Goal: Task Accomplishment & Management: Complete application form

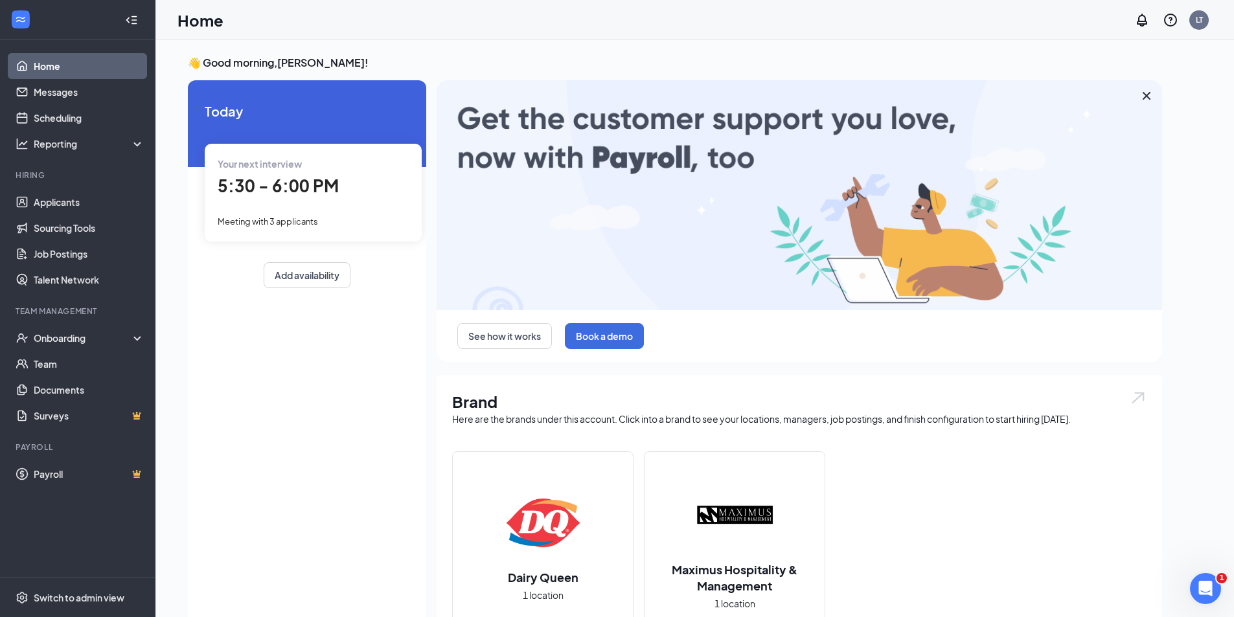
click at [58, 61] on link "Home" at bounding box center [89, 66] width 111 height 26
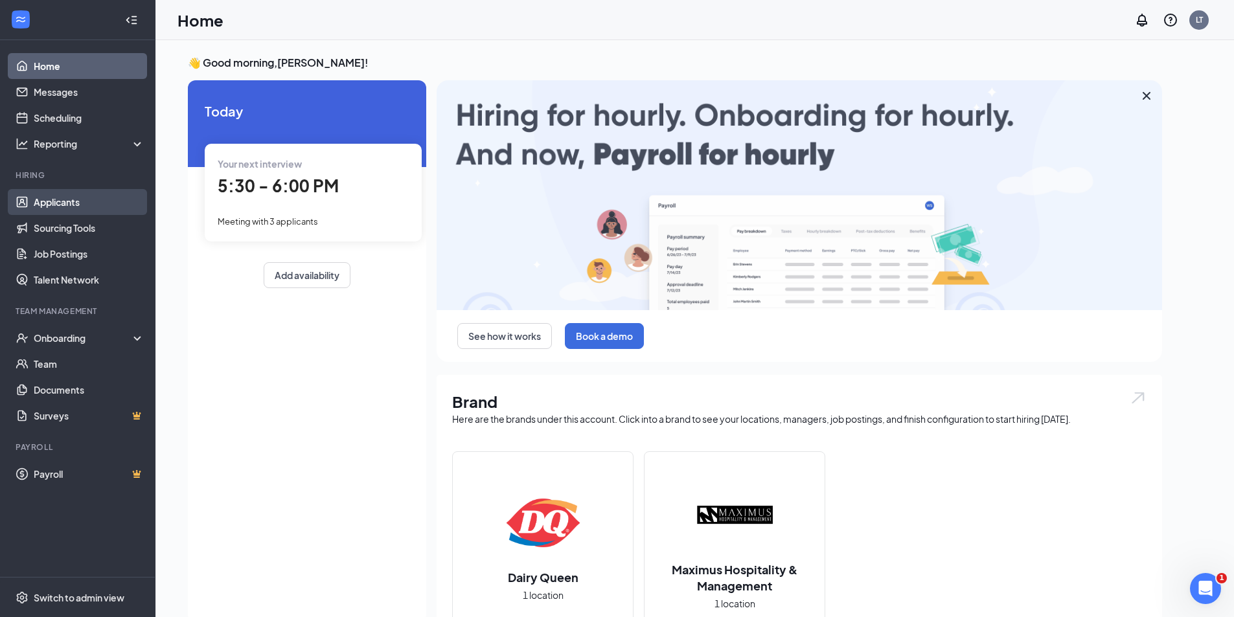
click at [69, 200] on link "Applicants" at bounding box center [89, 202] width 111 height 26
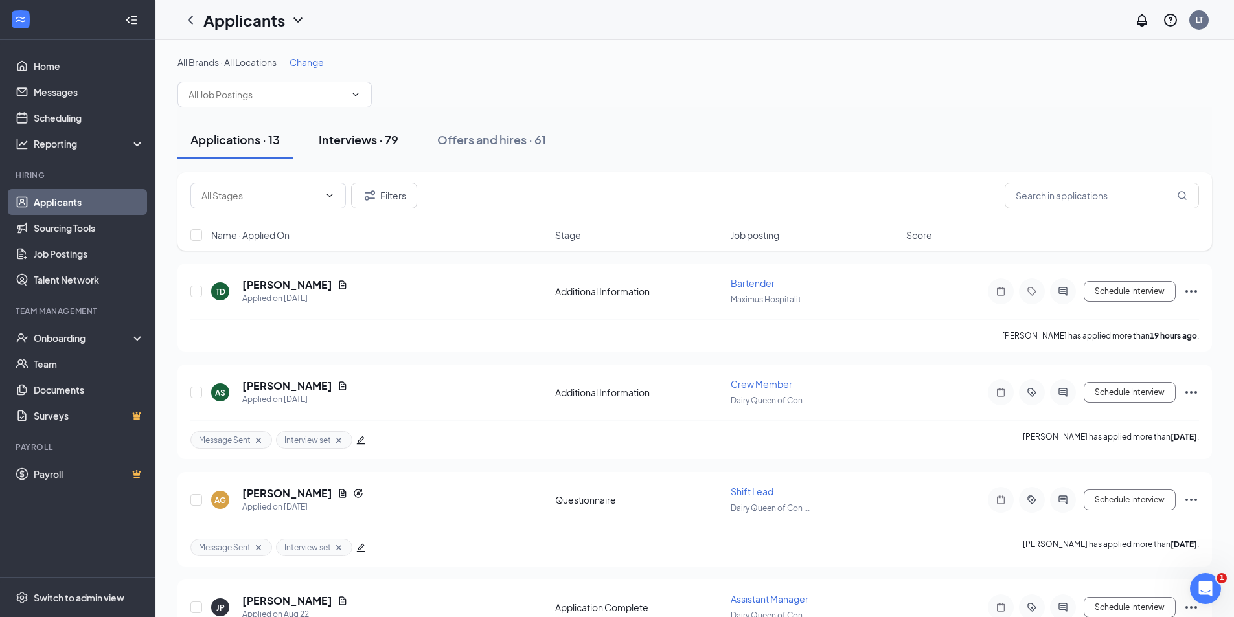
click at [356, 139] on div "Interviews · 79" at bounding box center [359, 139] width 80 height 16
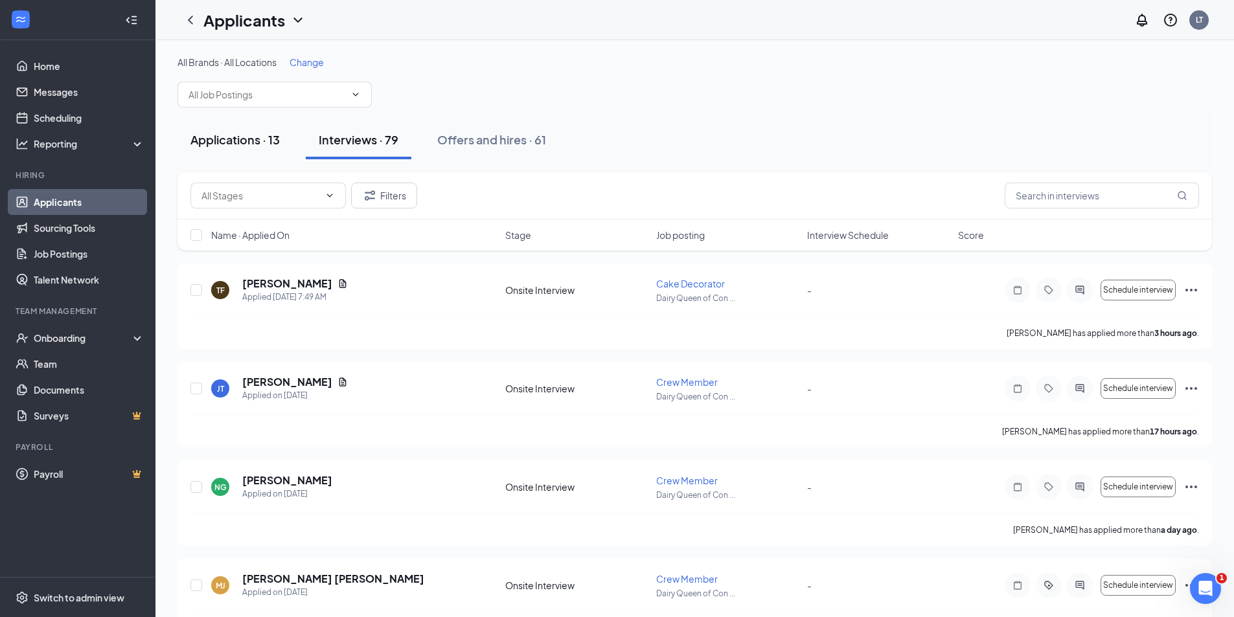
click at [260, 142] on div "Applications · 13" at bounding box center [234, 139] width 89 height 16
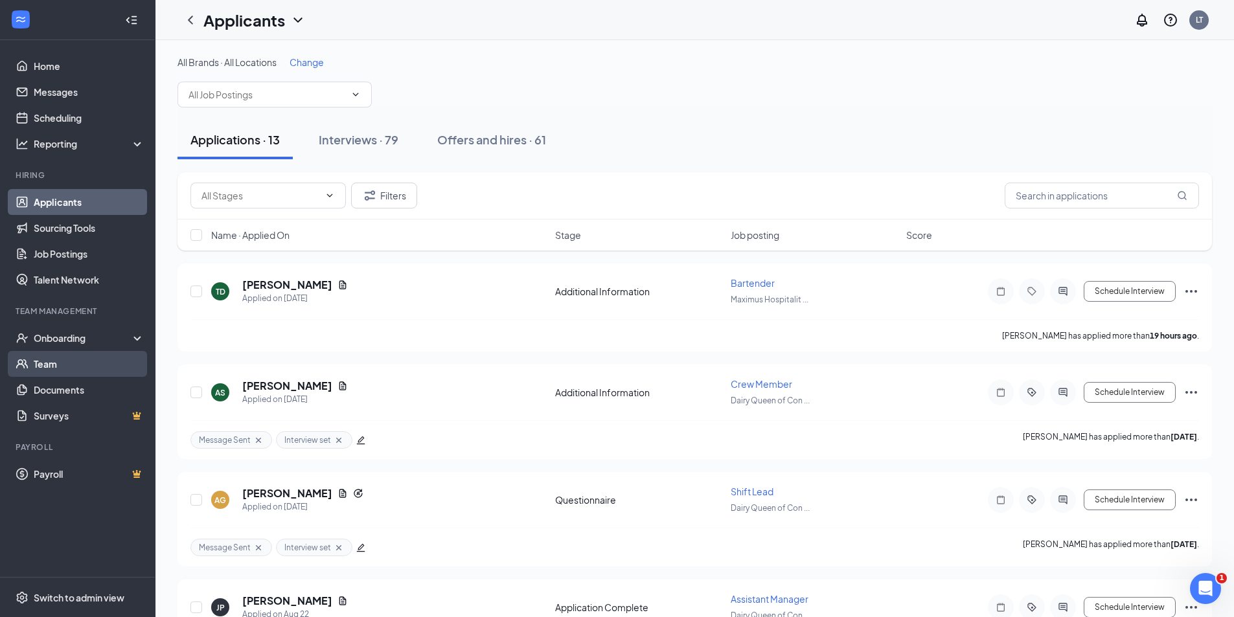
click at [45, 365] on link "Team" at bounding box center [89, 364] width 111 height 26
click at [333, 99] on input "text" at bounding box center [266, 94] width 157 height 14
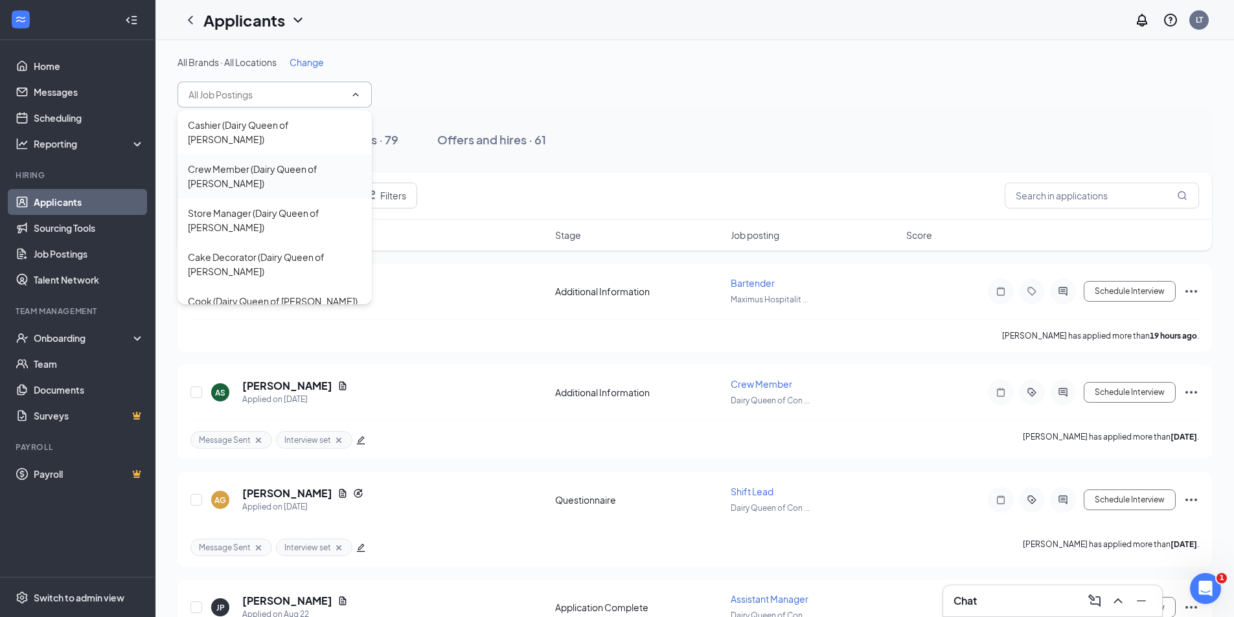
click at [277, 162] on div "Crew Member (Dairy Queen of [PERSON_NAME])" at bounding box center [275, 176] width 174 height 28
type input "Crew Member (Dairy Queen of [PERSON_NAME])"
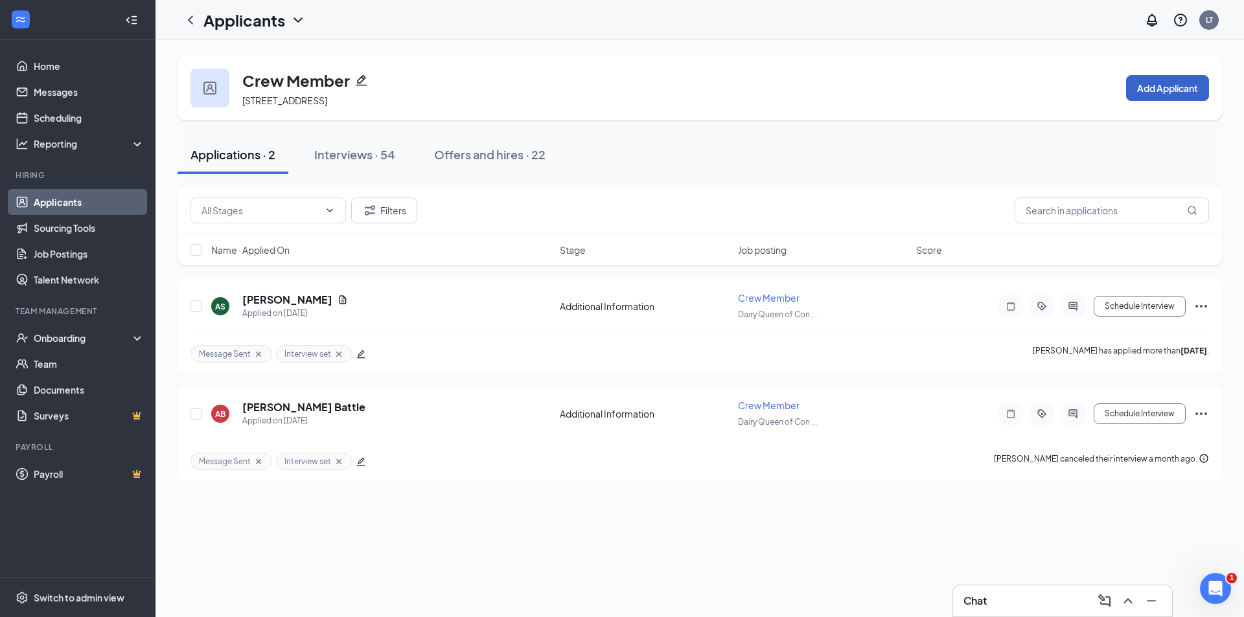
click at [1171, 92] on button "Add Applicant" at bounding box center [1167, 88] width 83 height 26
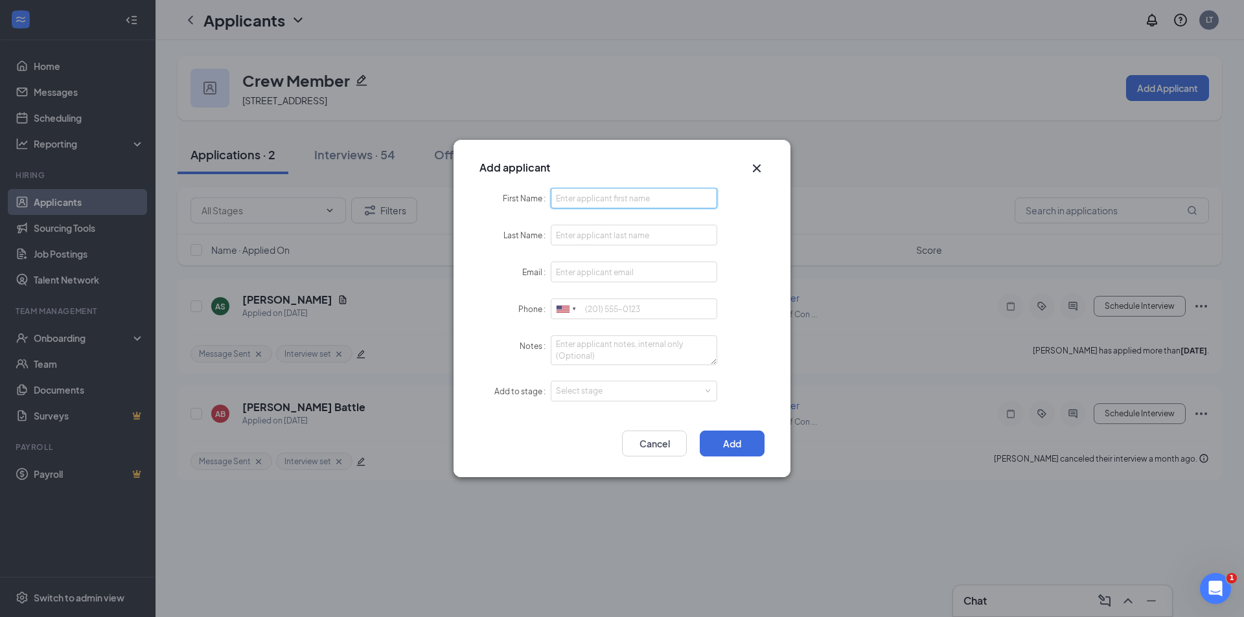
click at [598, 192] on input "First Name" at bounding box center [634, 198] width 166 height 21
type input "Amiyah"
type input "[PERSON_NAME]"
click at [622, 273] on input "Email" at bounding box center [634, 272] width 166 height 21
type input "[EMAIL_ADDRESS][DOMAIN_NAME]"
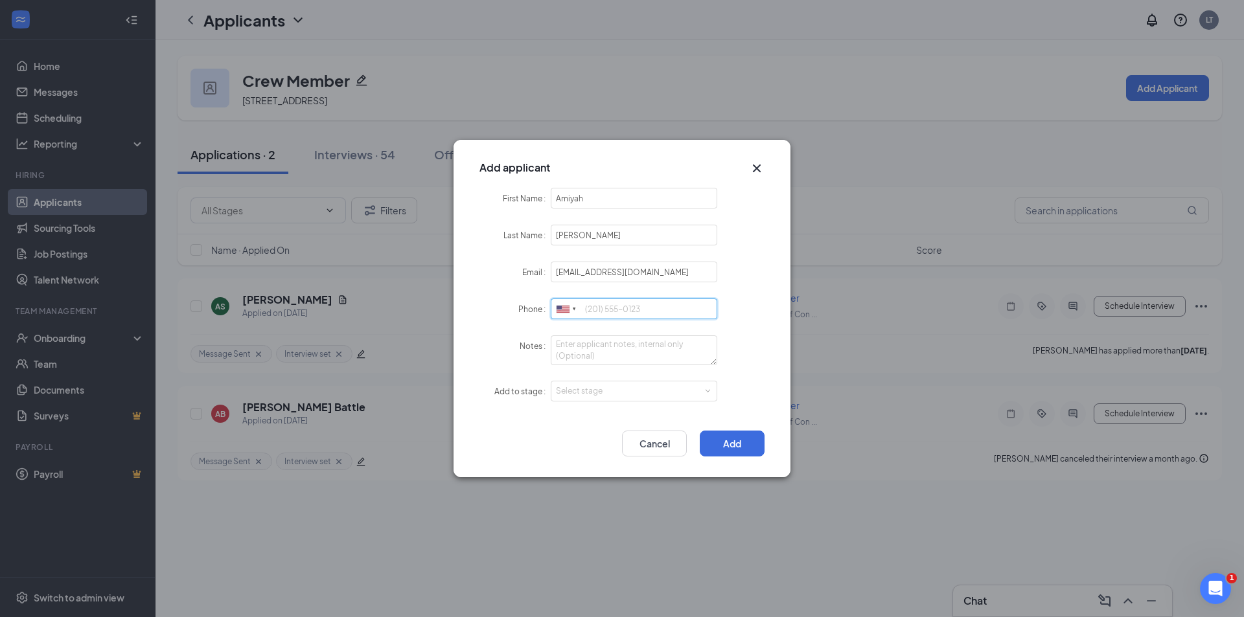
click at [661, 310] on input "Phone" at bounding box center [634, 309] width 166 height 21
click at [623, 392] on div "Select stage" at bounding box center [631, 391] width 150 height 13
type input "[PHONE_NUMBER]"
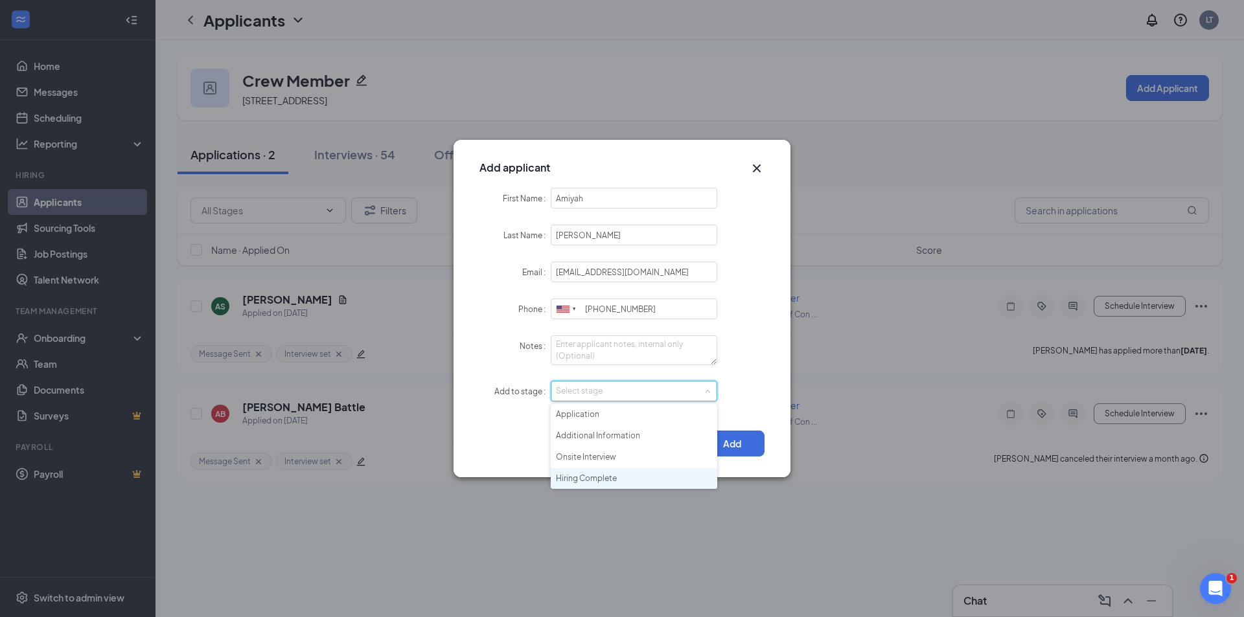
click at [569, 479] on li "Hiring Complete" at bounding box center [634, 478] width 166 height 21
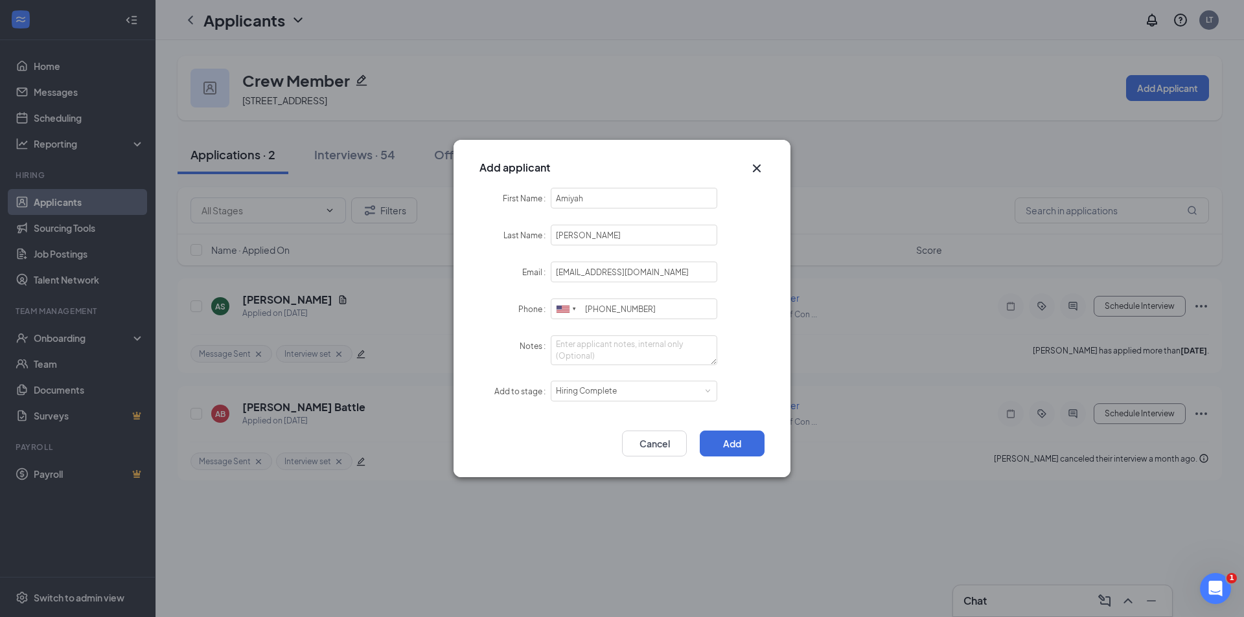
click at [538, 456] on div "Add Cancel" at bounding box center [621, 444] width 285 height 26
click at [751, 446] on button "Add" at bounding box center [732, 444] width 65 height 26
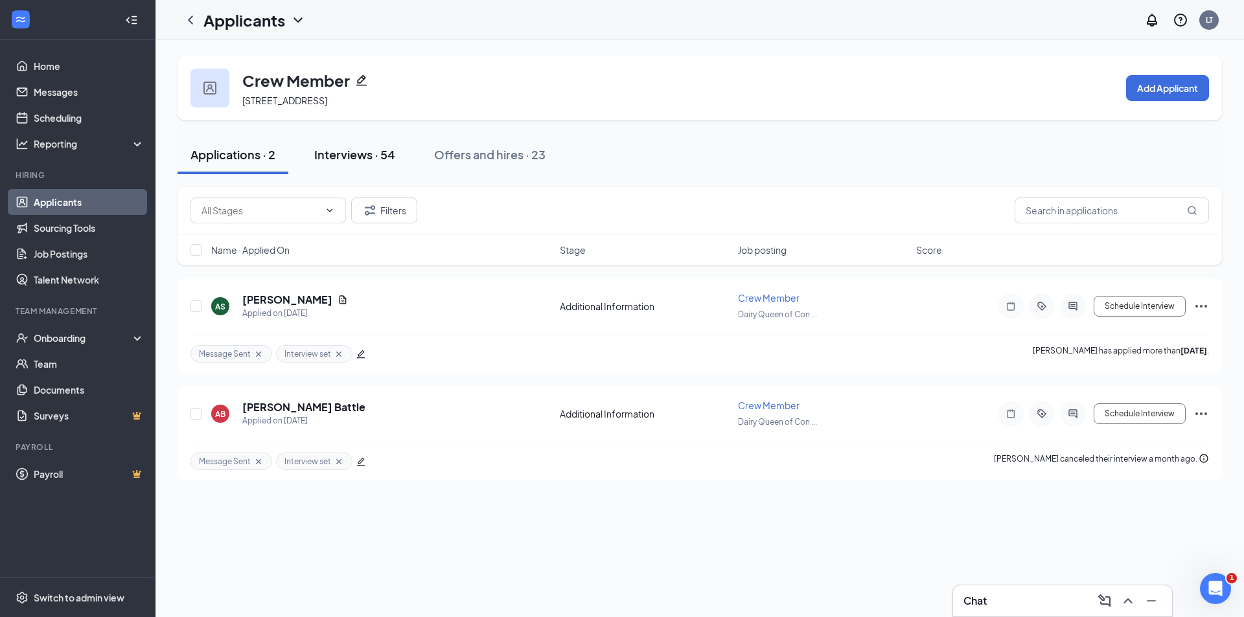
click at [352, 154] on div "Interviews · 54" at bounding box center [354, 154] width 81 height 16
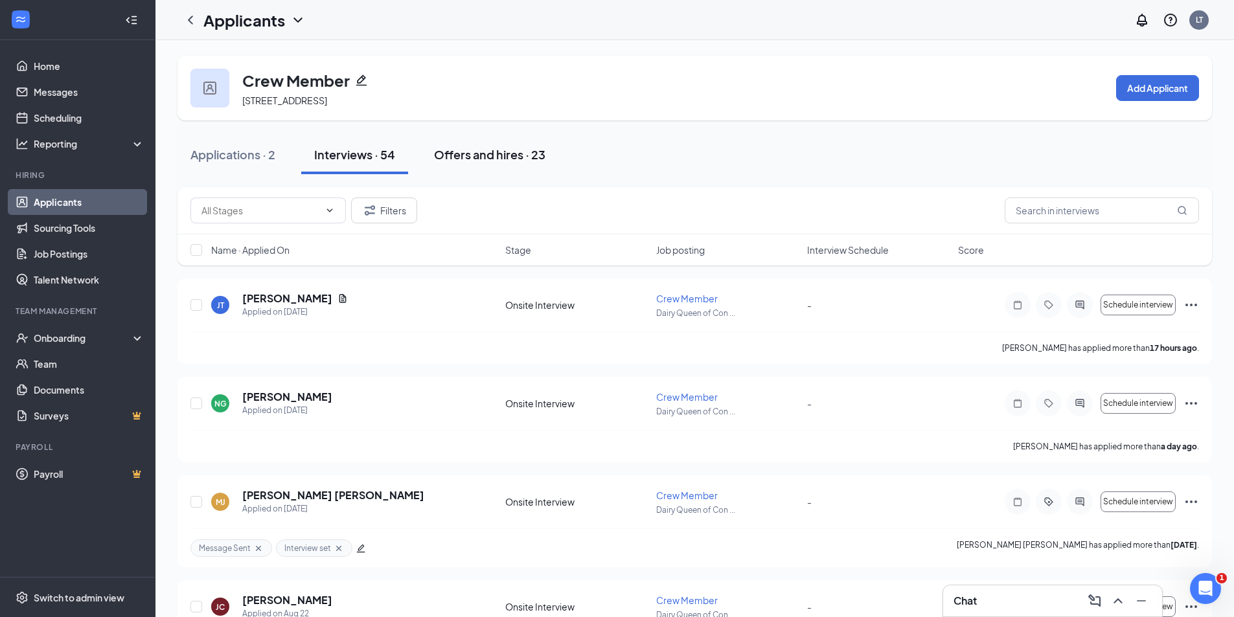
click at [475, 154] on div "Offers and hires · 23" at bounding box center [489, 154] width 111 height 16
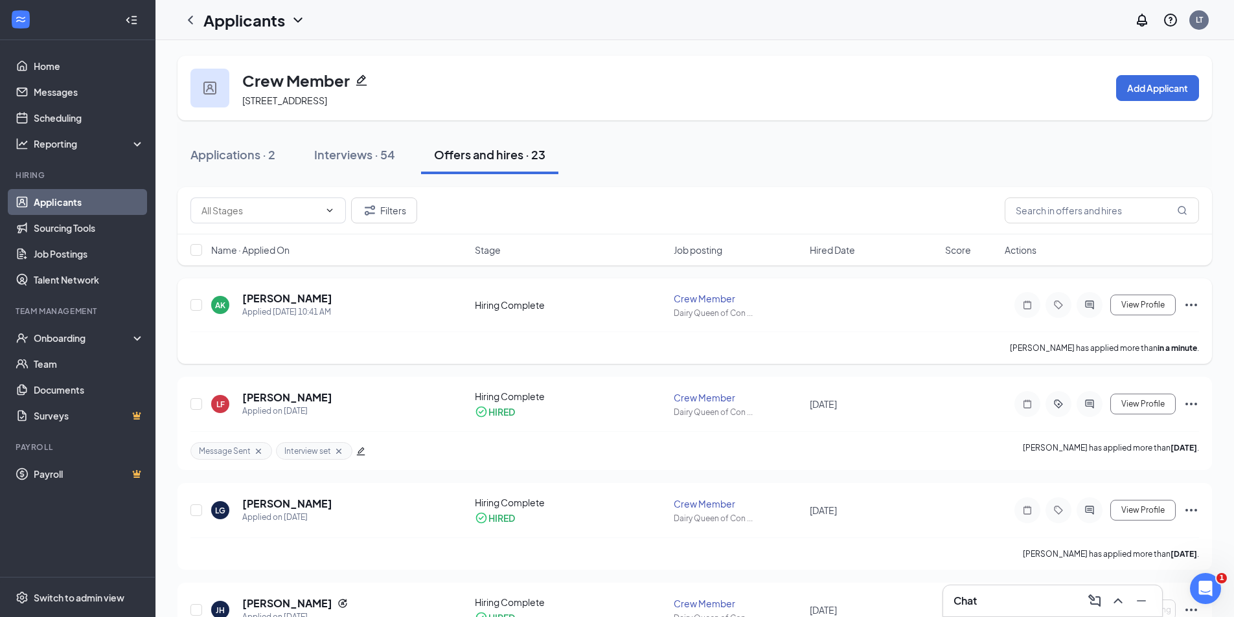
click at [1195, 306] on icon "Ellipses" at bounding box center [1191, 305] width 12 height 3
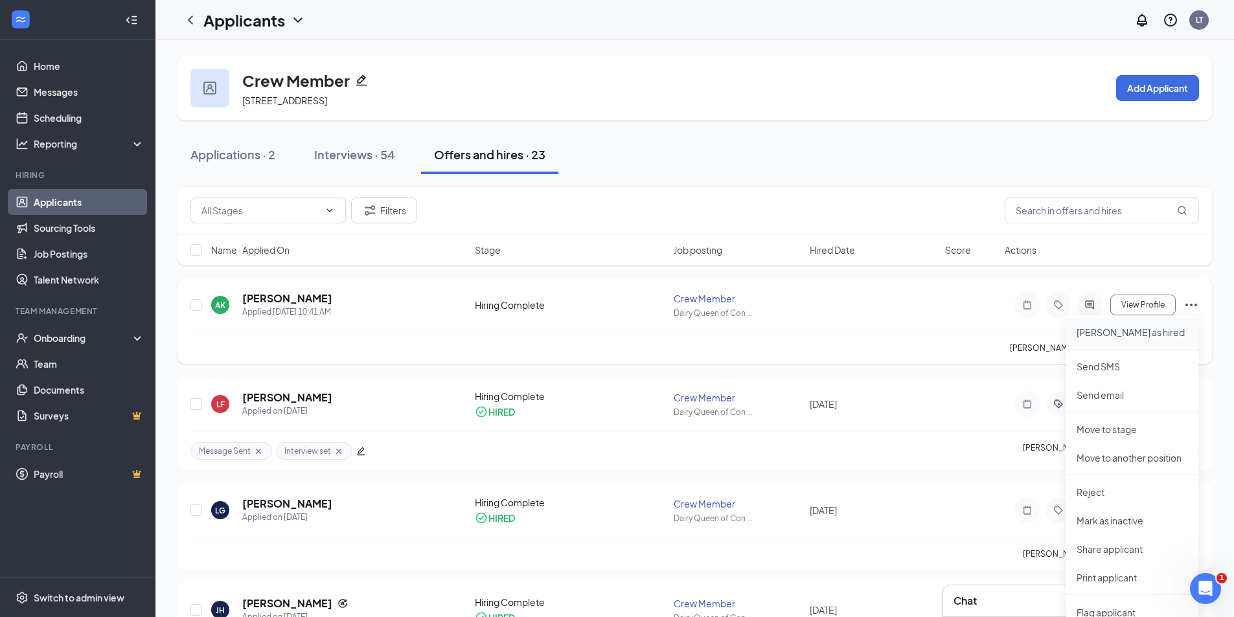
click at [1111, 331] on p "[PERSON_NAME] as hired" at bounding box center [1131, 332] width 111 height 13
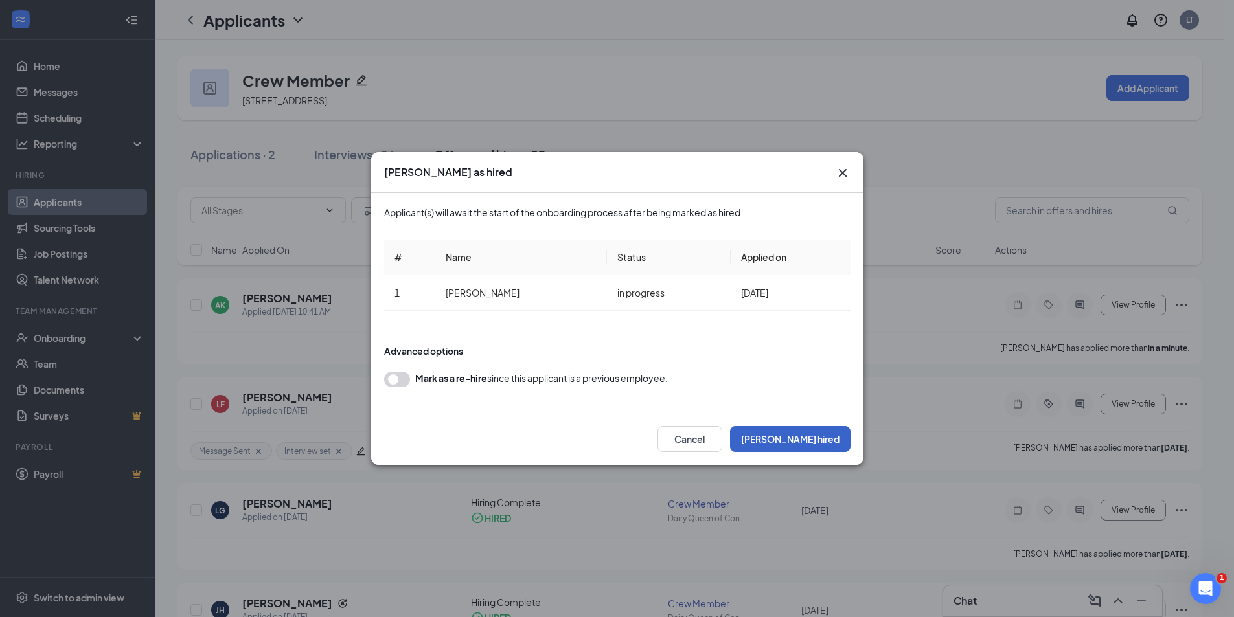
click at [820, 438] on button "[PERSON_NAME] hired" at bounding box center [790, 439] width 120 height 26
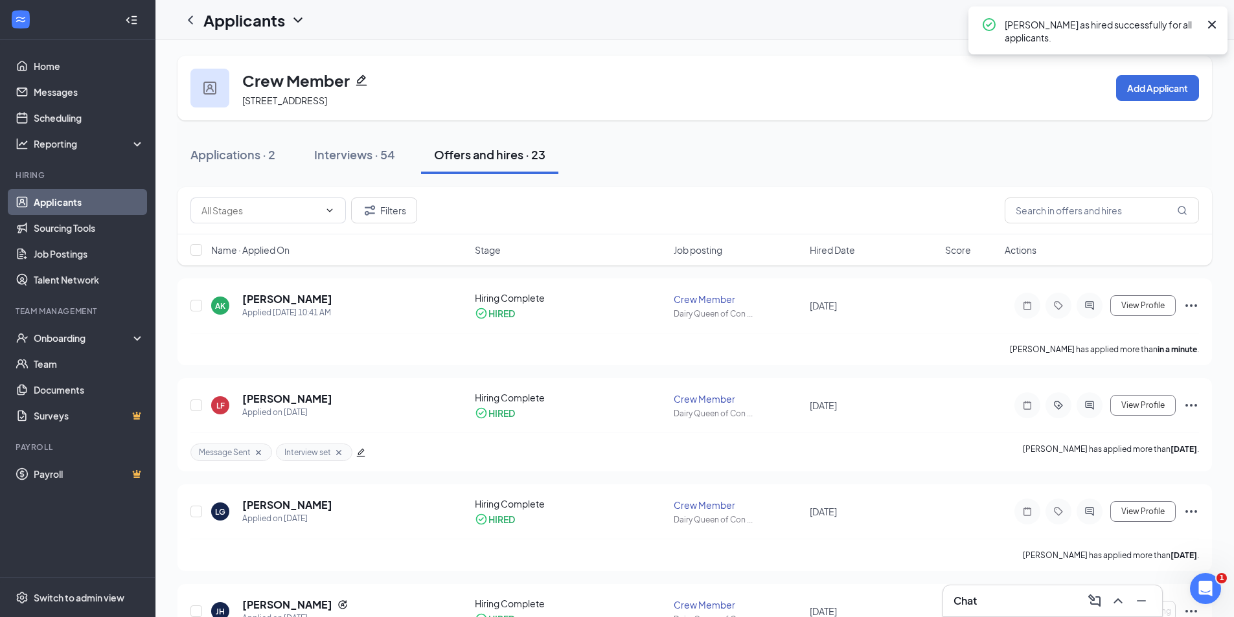
click at [684, 165] on div "Applications · 2 Interviews · 54 Offers and hires · 23" at bounding box center [694, 154] width 1034 height 39
click at [79, 341] on div "Onboarding" at bounding box center [84, 338] width 100 height 13
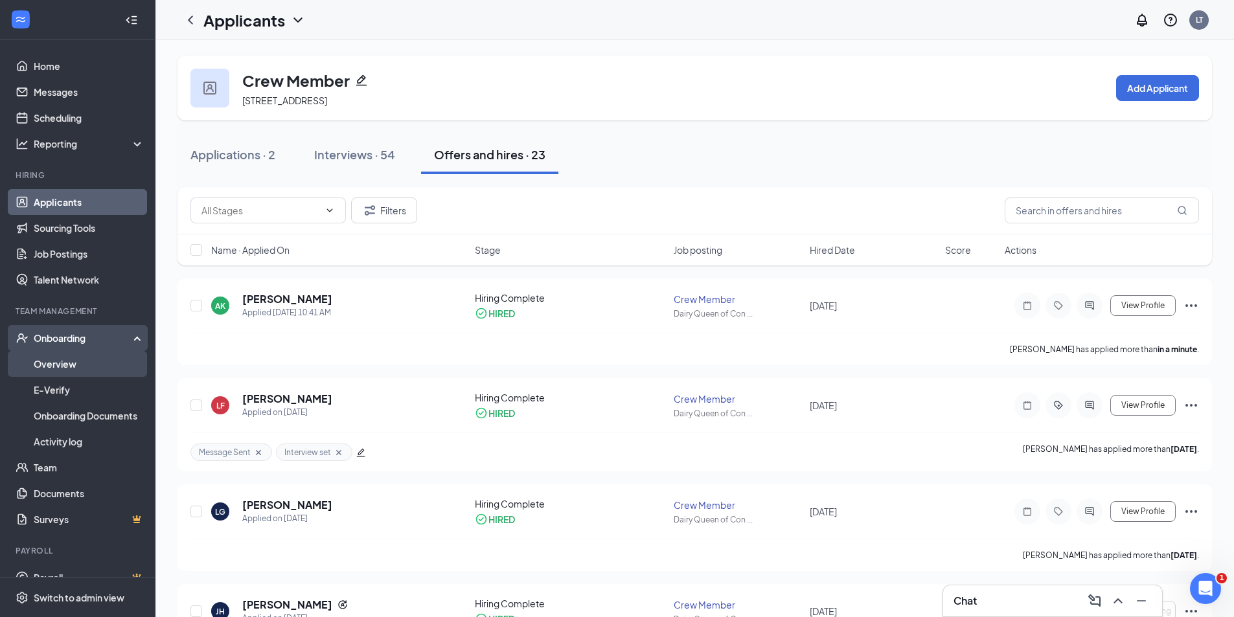
click at [61, 361] on link "Overview" at bounding box center [89, 364] width 111 height 26
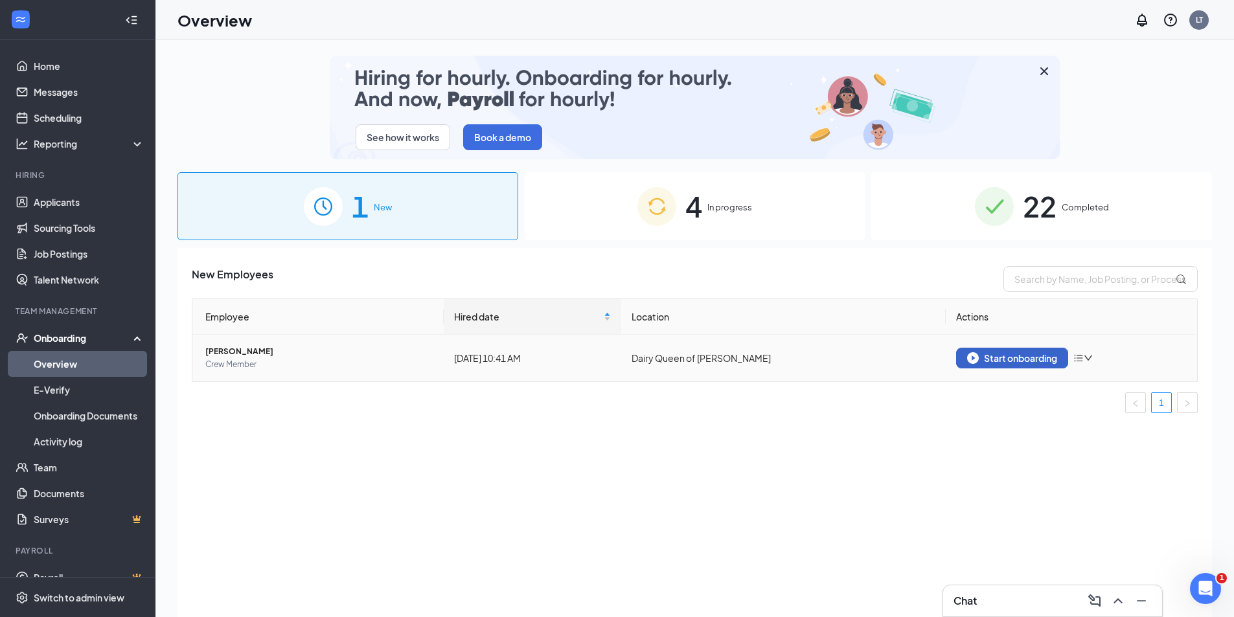
click at [1014, 358] on div "Start onboarding" at bounding box center [1012, 358] width 90 height 12
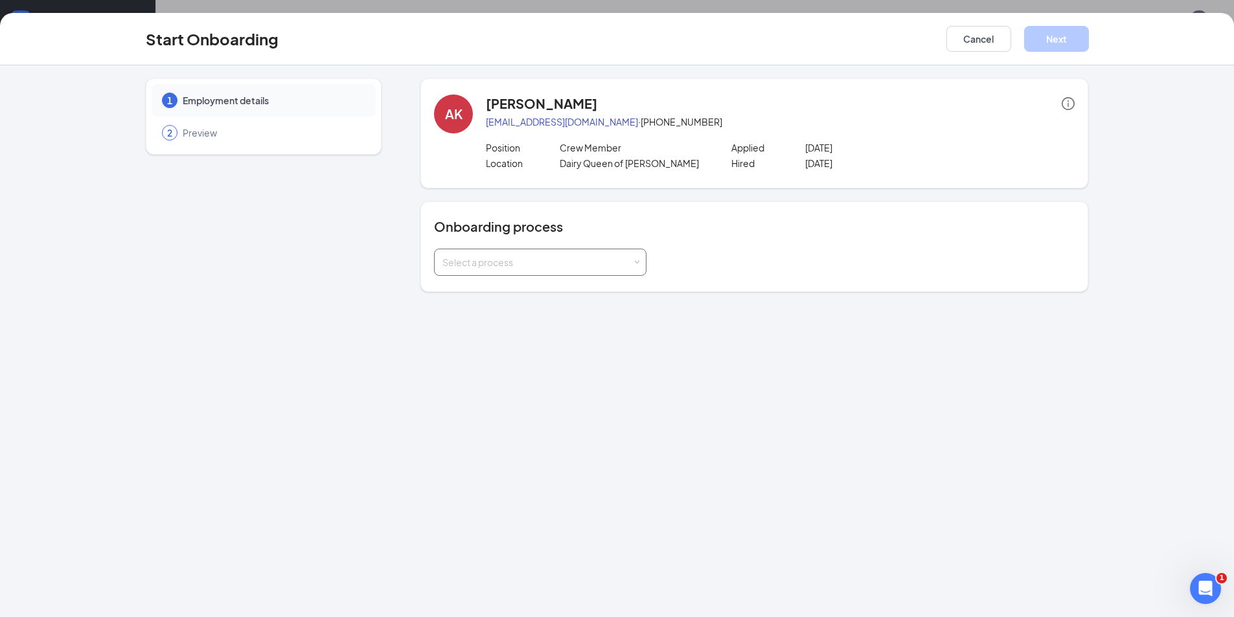
click at [547, 256] on div "Select a process" at bounding box center [537, 262] width 190 height 13
click at [492, 291] on span "Dairy Queen General Onboarding Process" at bounding box center [528, 290] width 179 height 12
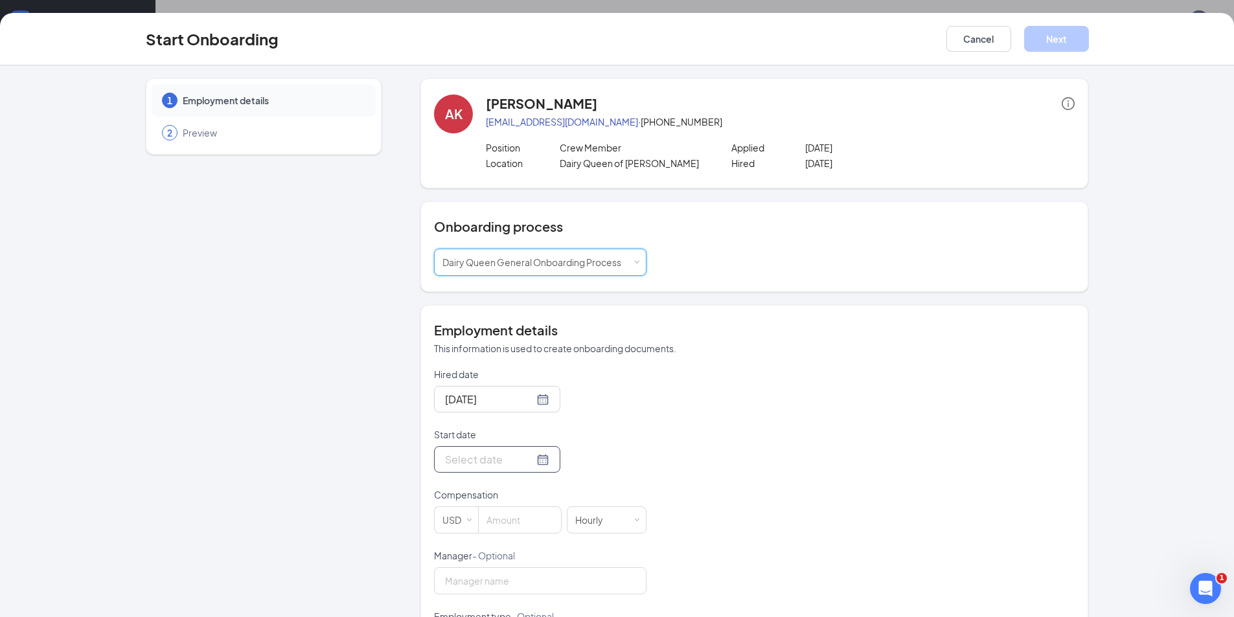
click at [529, 461] on div at bounding box center [497, 459] width 104 height 16
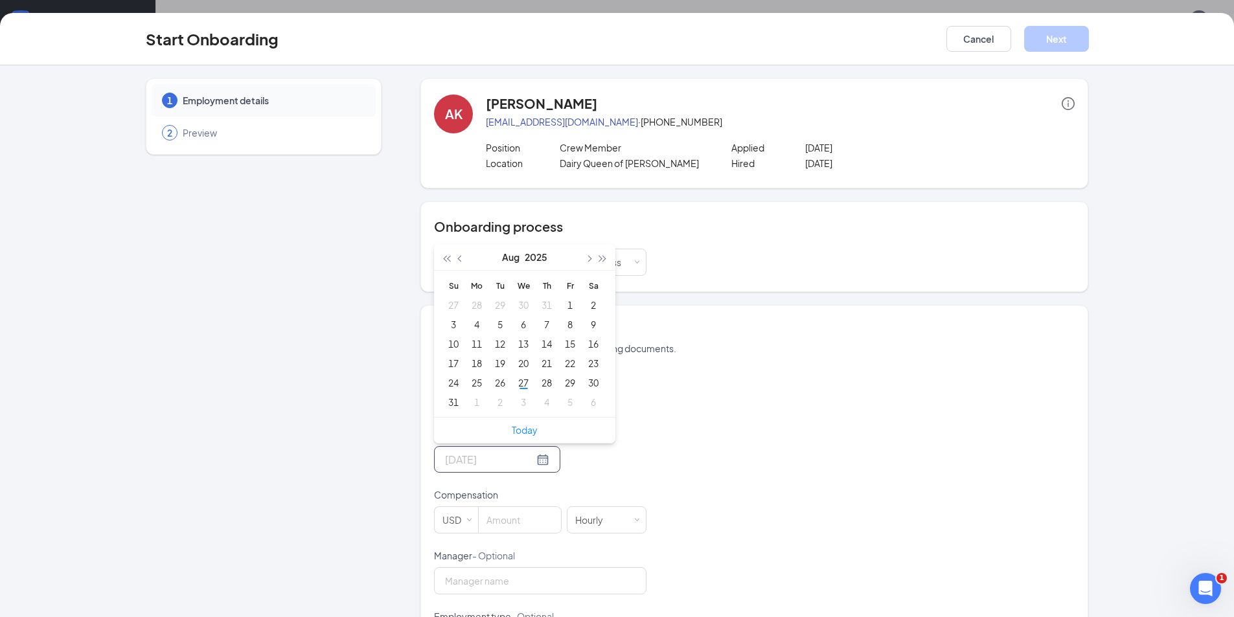
type input "[DATE]"
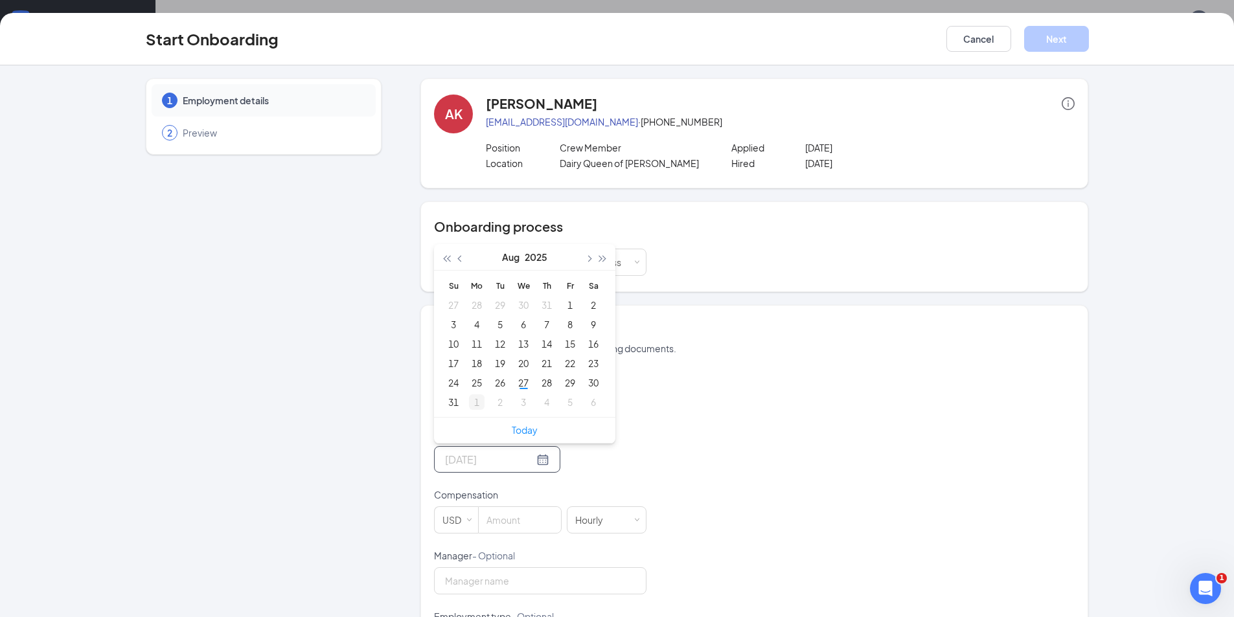
click at [469, 399] on div "1" at bounding box center [477, 402] width 16 height 16
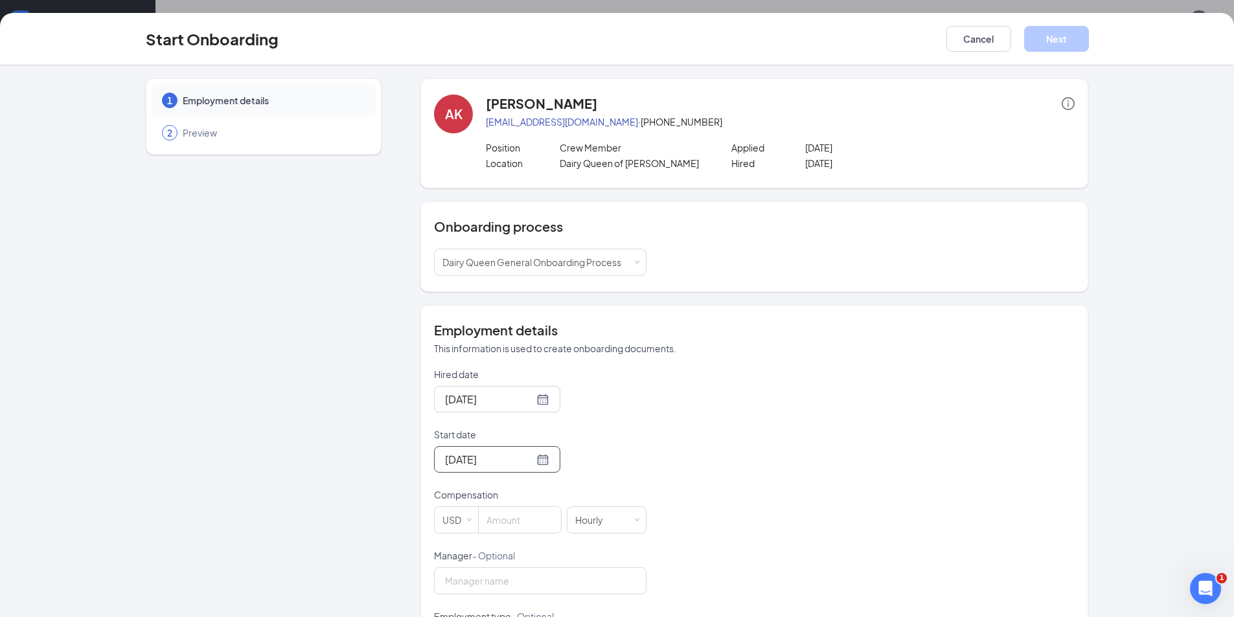
click at [841, 450] on div "Hired date [DATE] Start date [DATE] [DATE] Su Mo Tu We Th Fr Sa 31 1 2 3 4 5 6 …" at bounding box center [754, 580] width 641 height 424
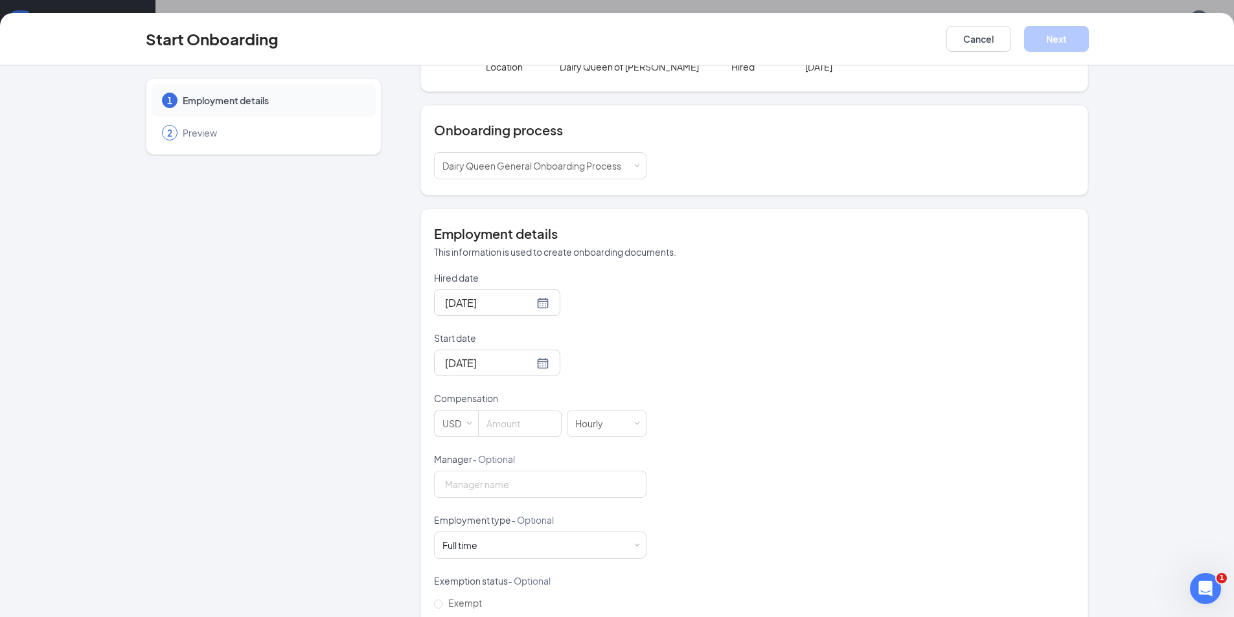
scroll to position [130, 0]
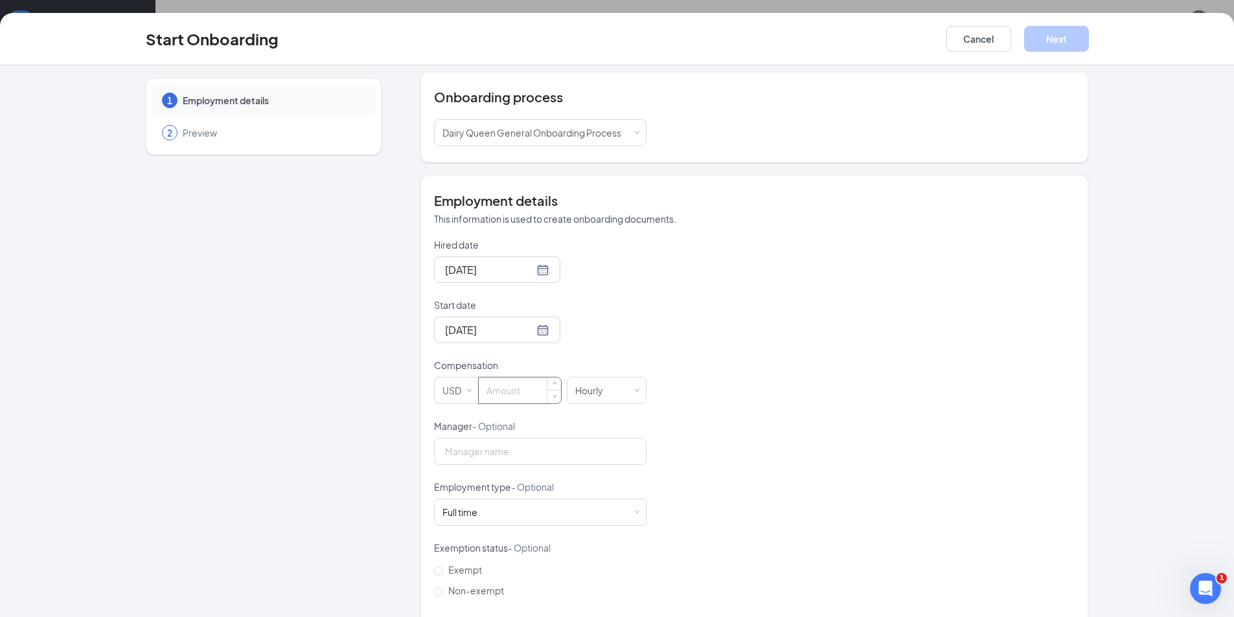
click at [512, 389] on input at bounding box center [520, 391] width 82 height 26
type input "10"
click at [720, 459] on div "Hired date [DATE] Start date [DATE] [DATE] Su Mo Tu We Th Fr Sa 31 1 2 3 4 5 6 …" at bounding box center [754, 450] width 641 height 424
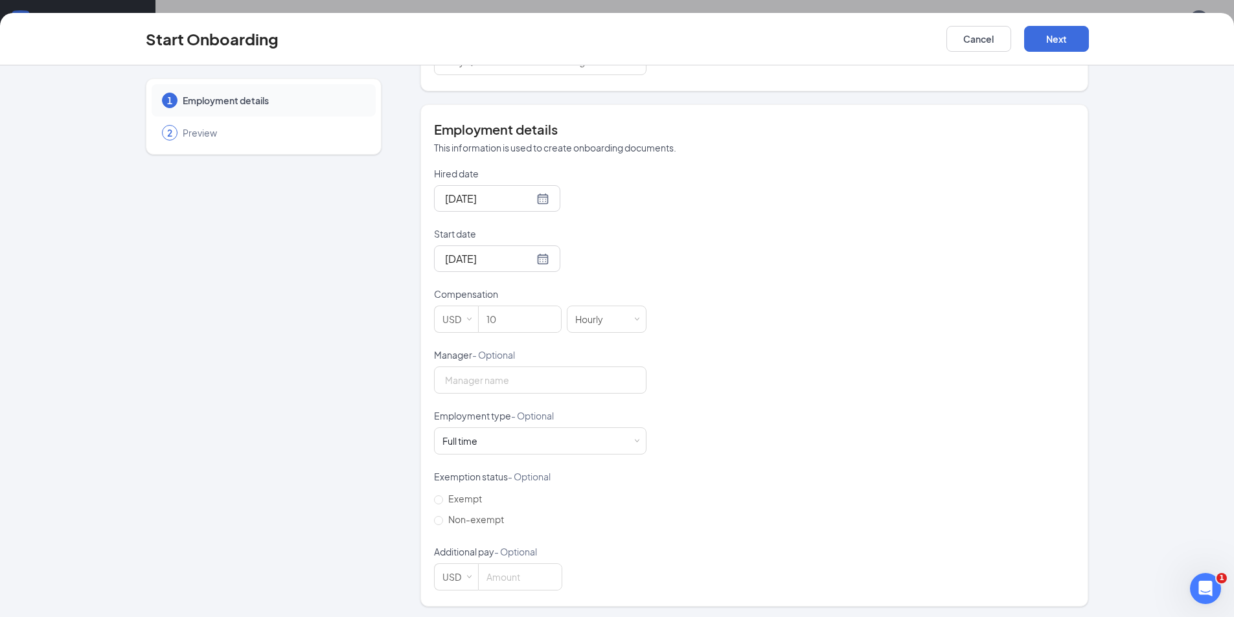
scroll to position [203, 0]
click at [1067, 42] on button "Next" at bounding box center [1056, 39] width 65 height 26
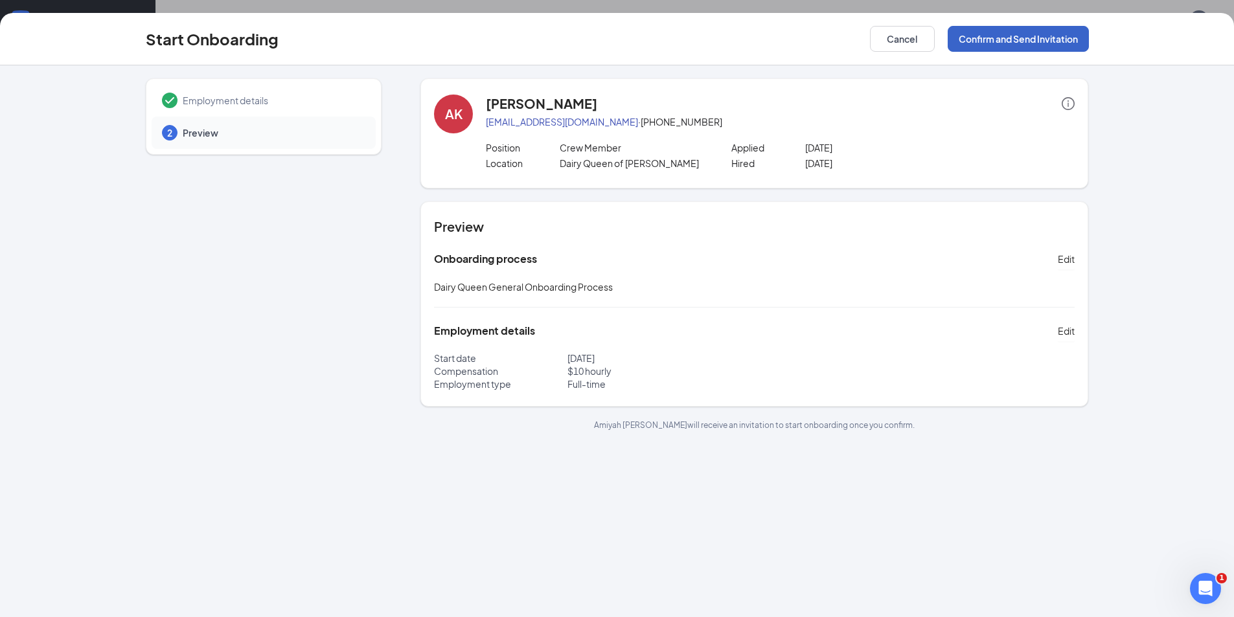
click at [1020, 39] on button "Confirm and Send Invitation" at bounding box center [1018, 39] width 141 height 26
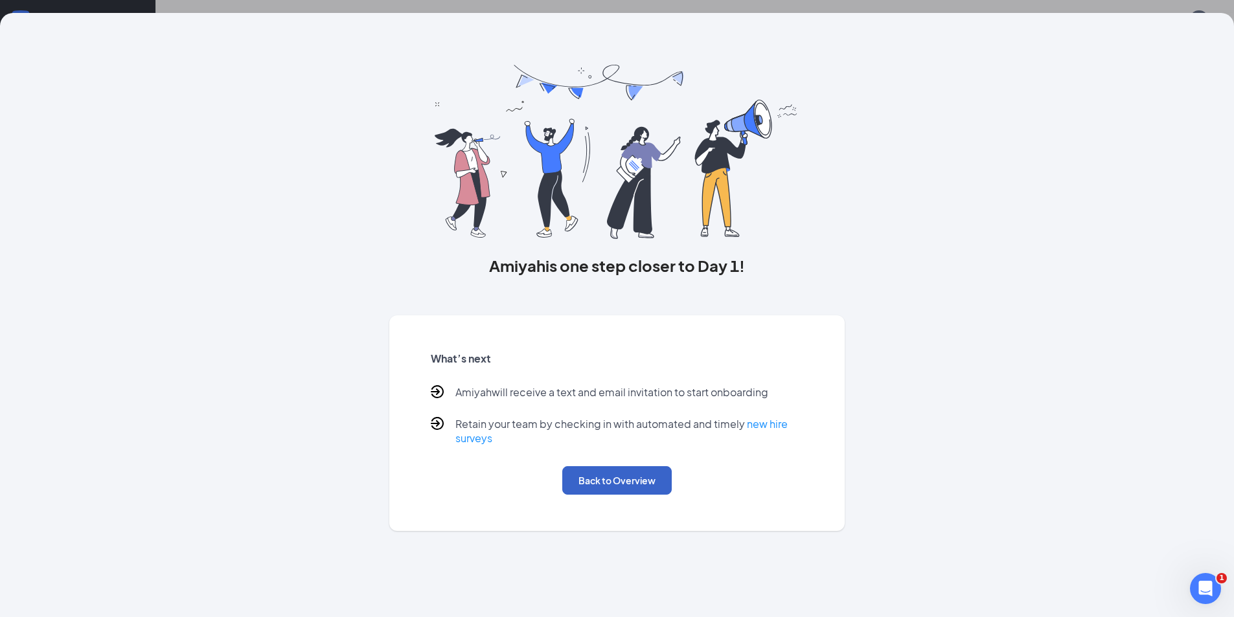
click at [614, 483] on button "Back to Overview" at bounding box center [616, 480] width 109 height 28
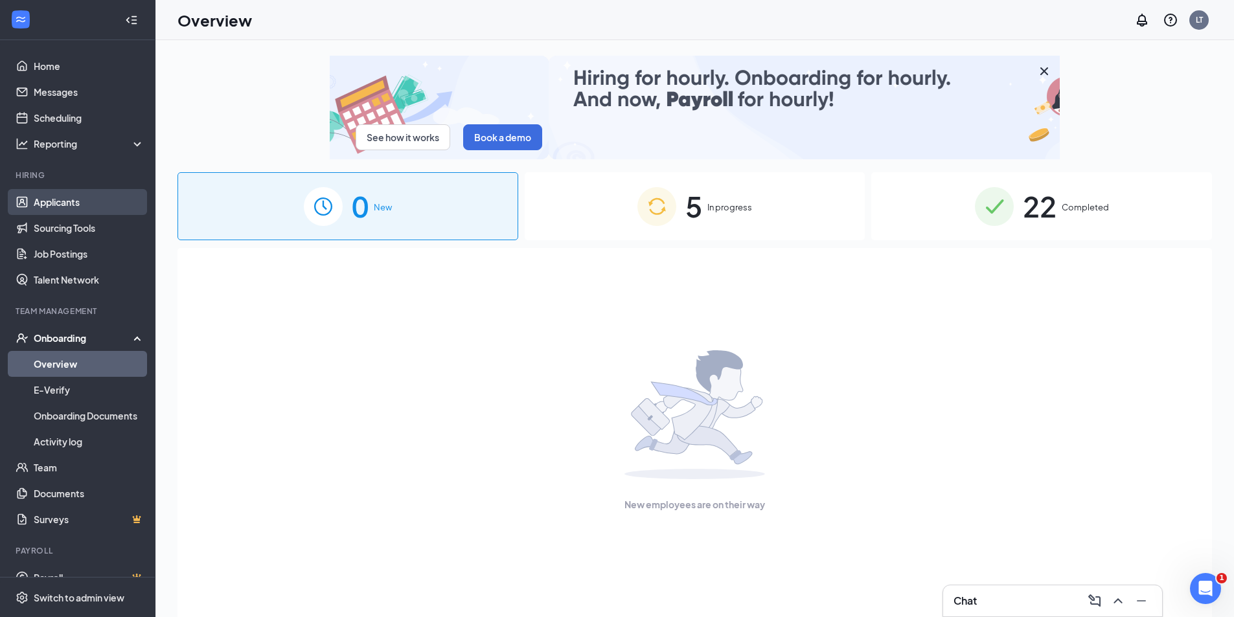
click at [67, 204] on link "Applicants" at bounding box center [89, 202] width 111 height 26
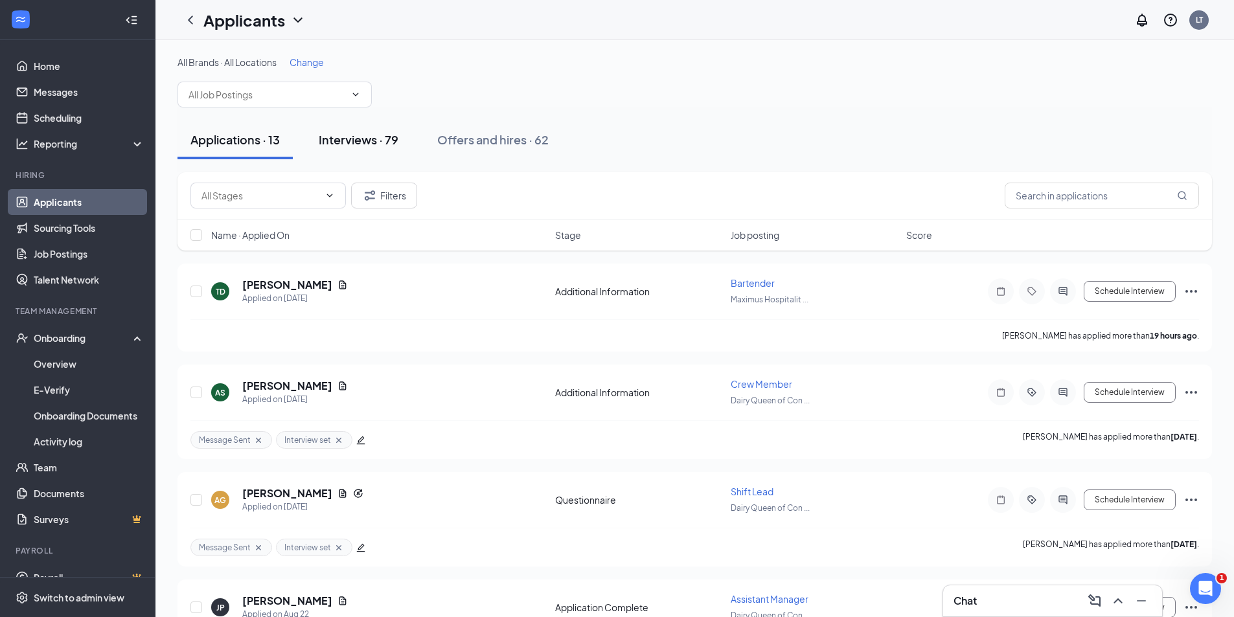
click at [348, 137] on div "Interviews · 79" at bounding box center [359, 139] width 80 height 16
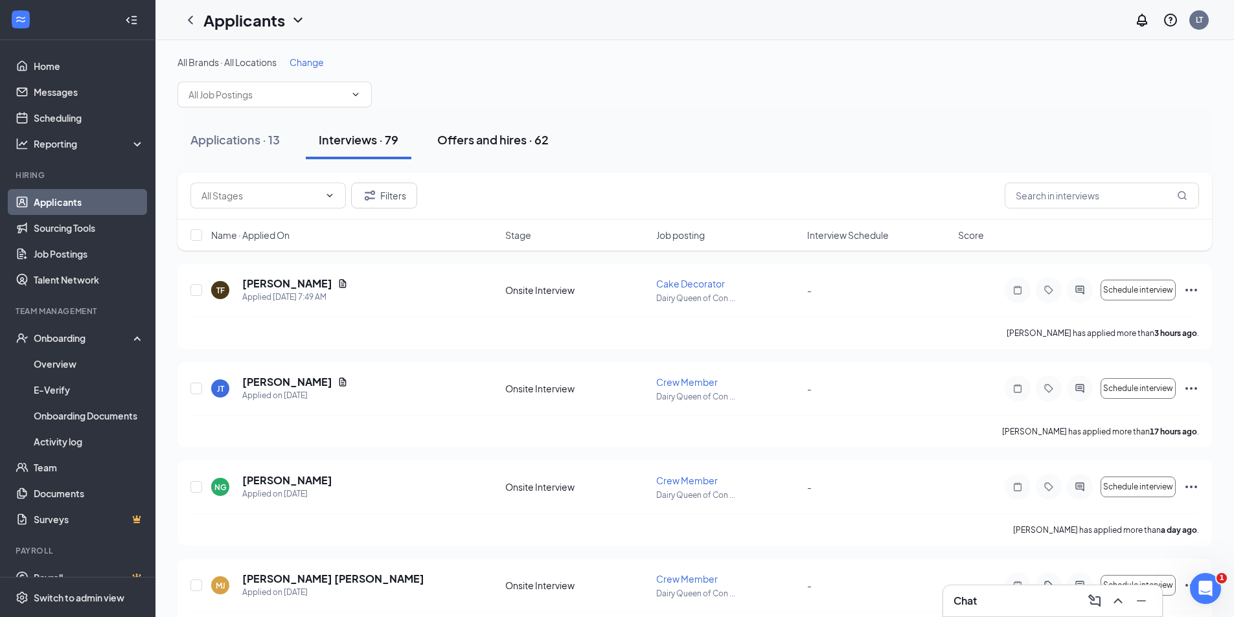
click at [514, 137] on div "Offers and hires · 62" at bounding box center [492, 139] width 111 height 16
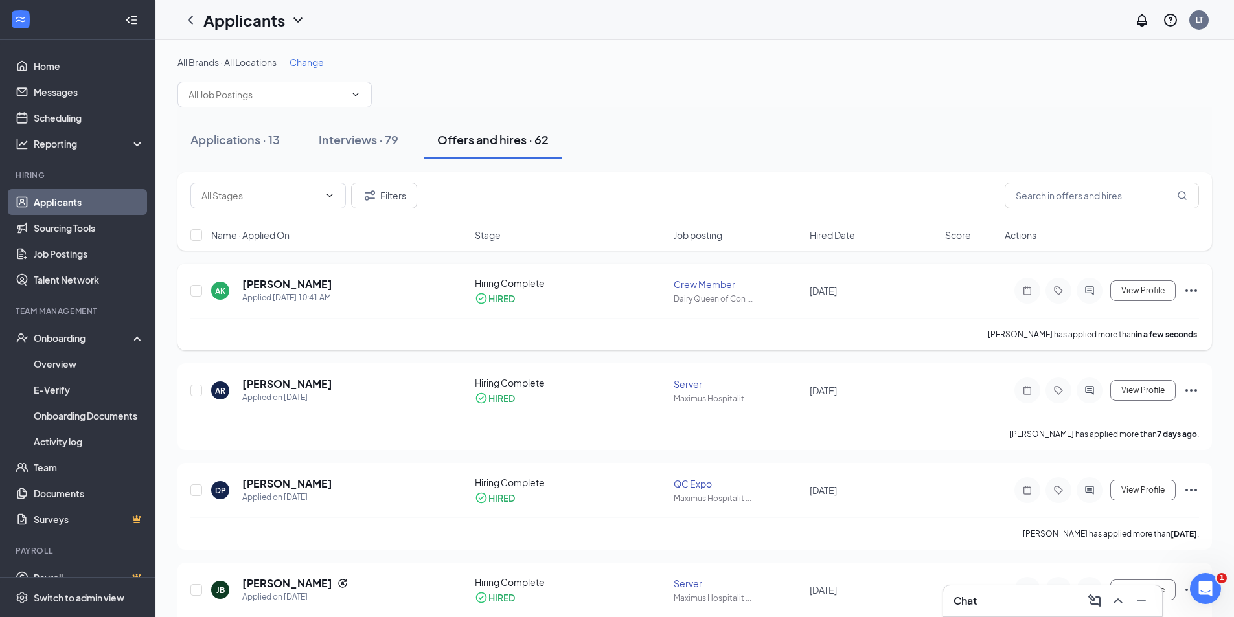
click at [1088, 286] on div at bounding box center [1089, 291] width 26 height 26
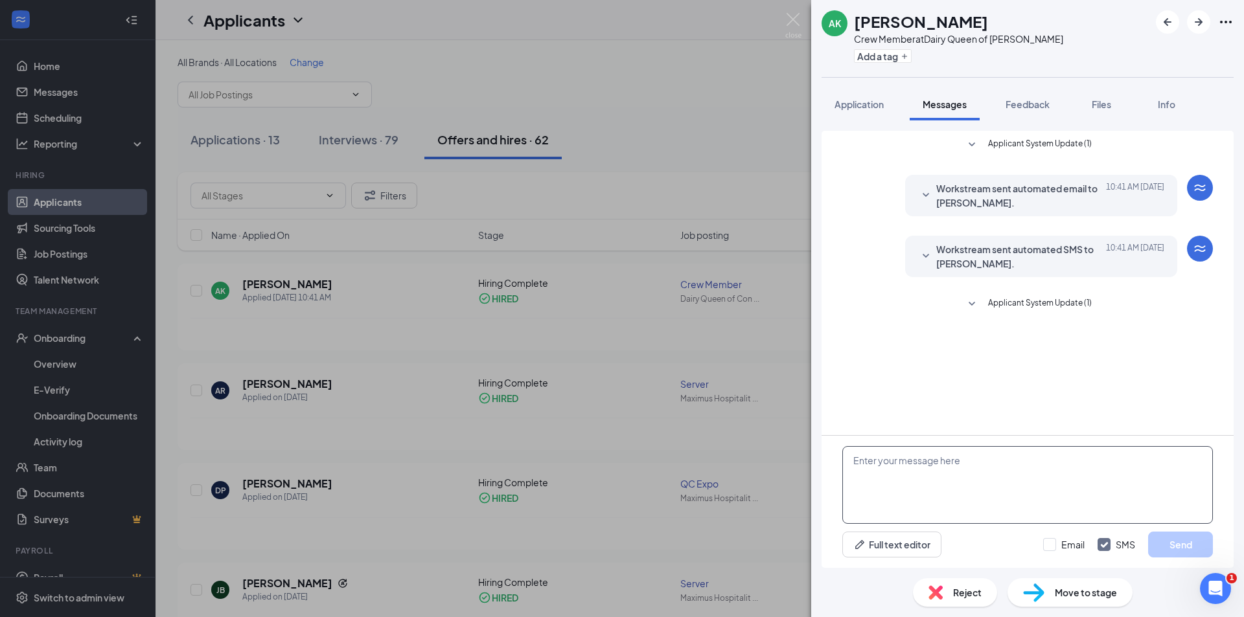
click at [893, 462] on textarea at bounding box center [1027, 485] width 370 height 78
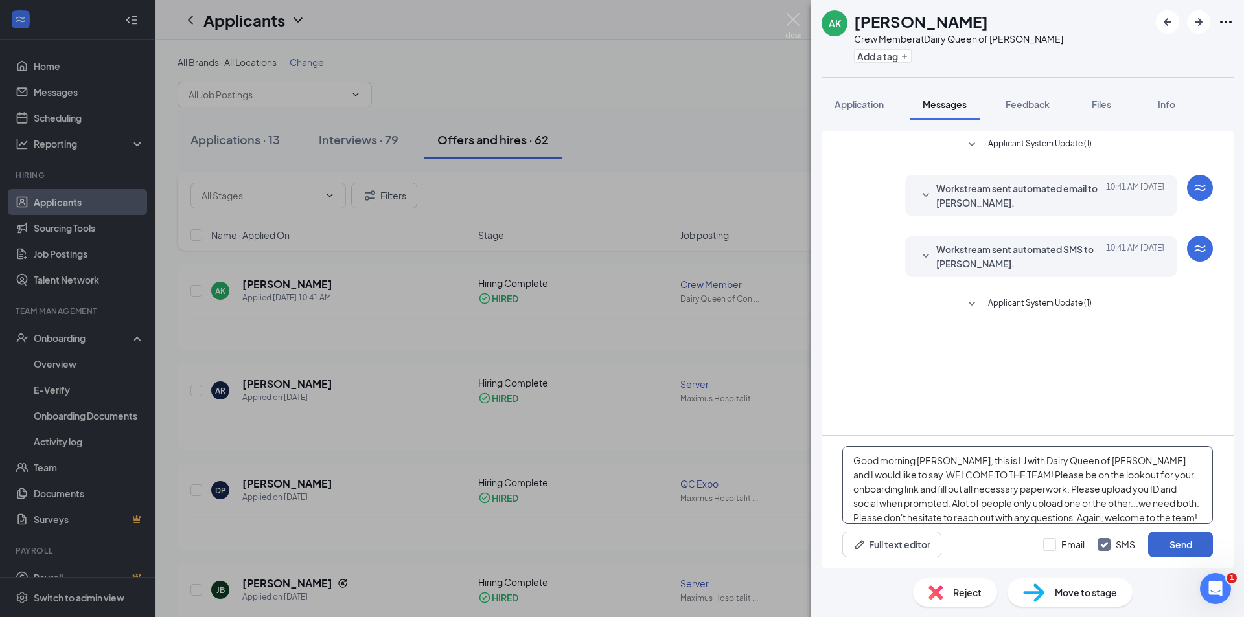
type textarea "Good morning [PERSON_NAME], this is LJ with Dairy Queen of [PERSON_NAME] and I …"
click at [1166, 541] on button "Send" at bounding box center [1180, 545] width 65 height 26
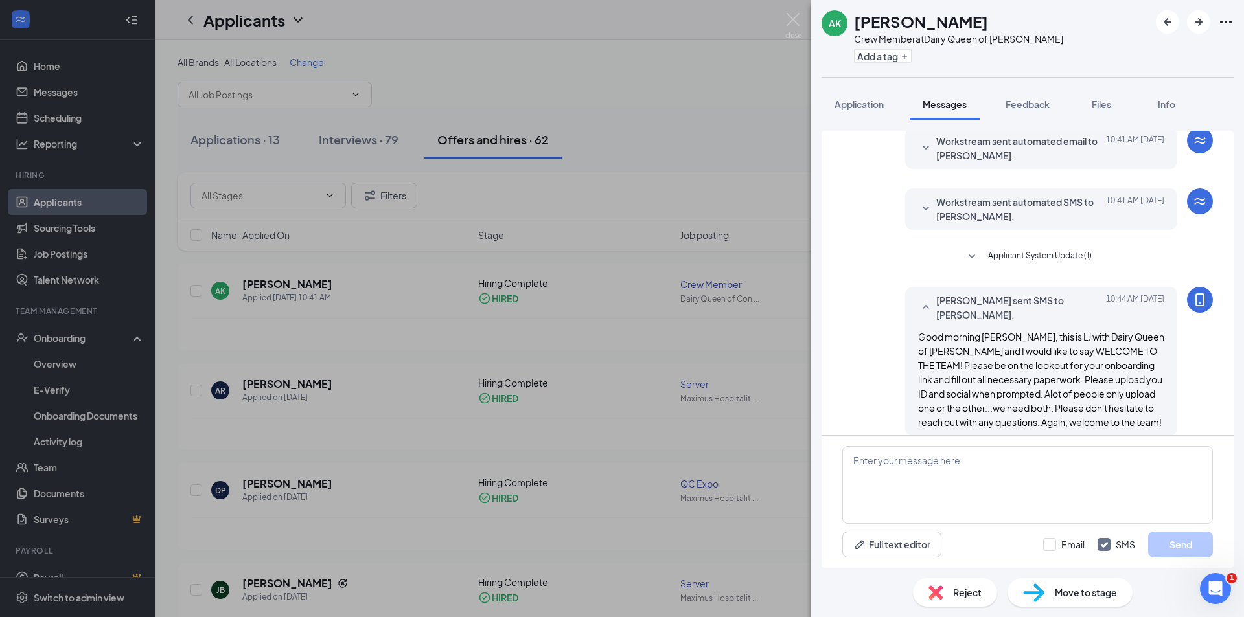
scroll to position [48, 0]
click at [791, 19] on img at bounding box center [793, 25] width 16 height 25
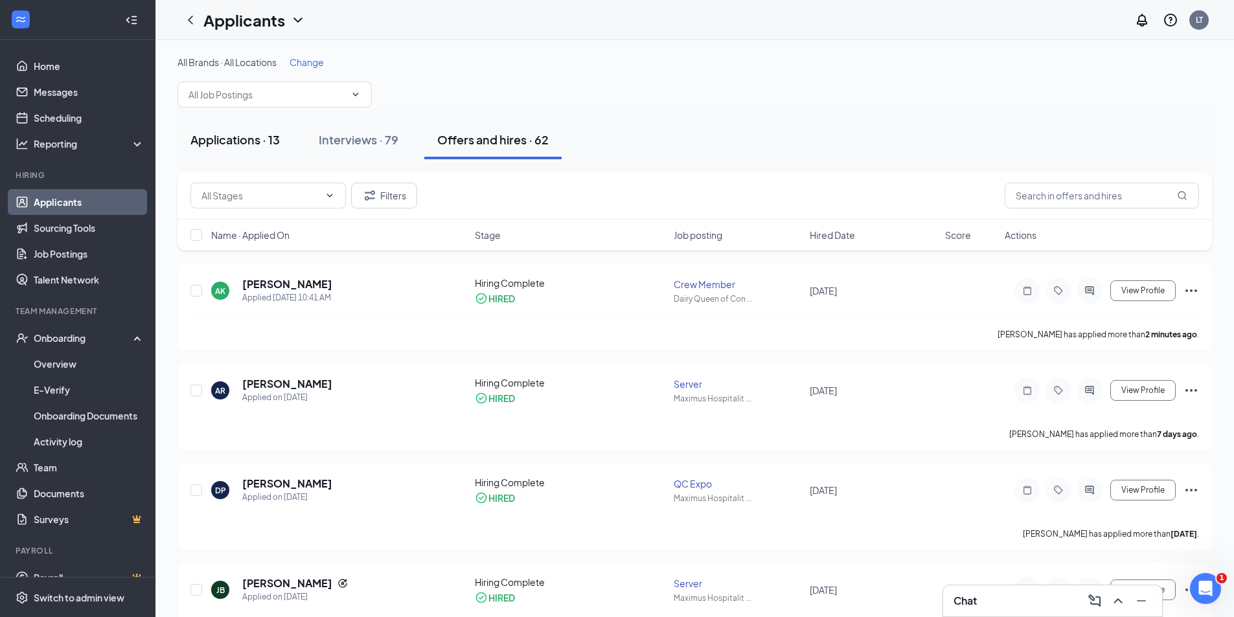
click at [259, 134] on div "Applications · 13" at bounding box center [234, 139] width 89 height 16
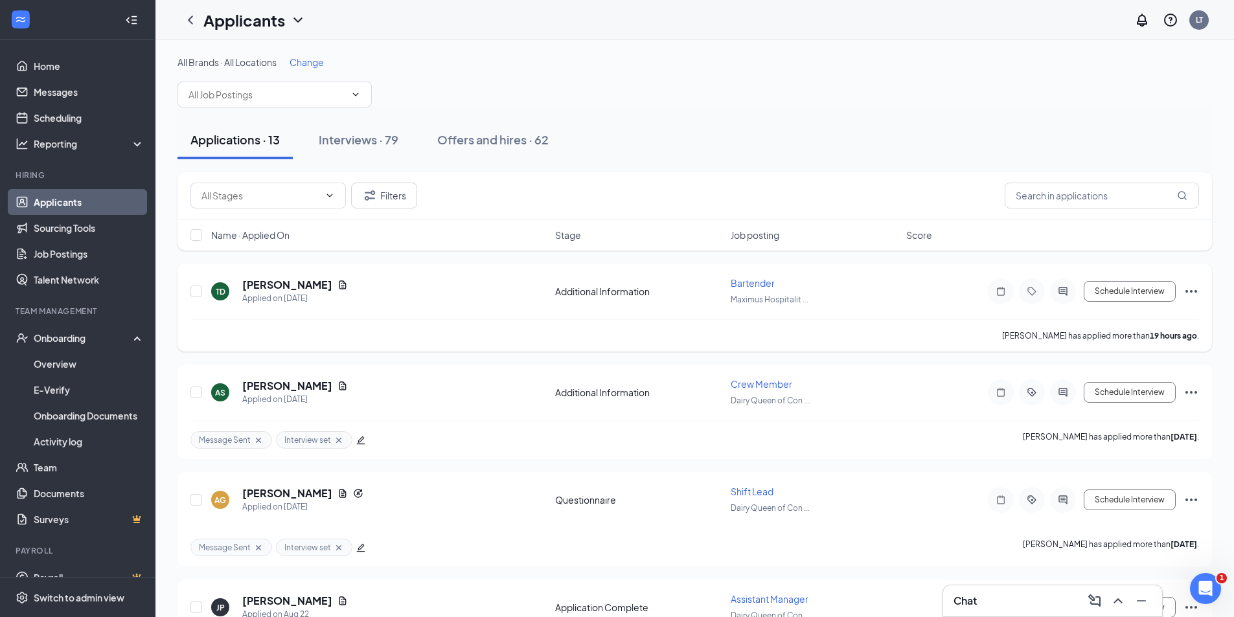
click at [1061, 297] on div at bounding box center [1063, 292] width 26 height 26
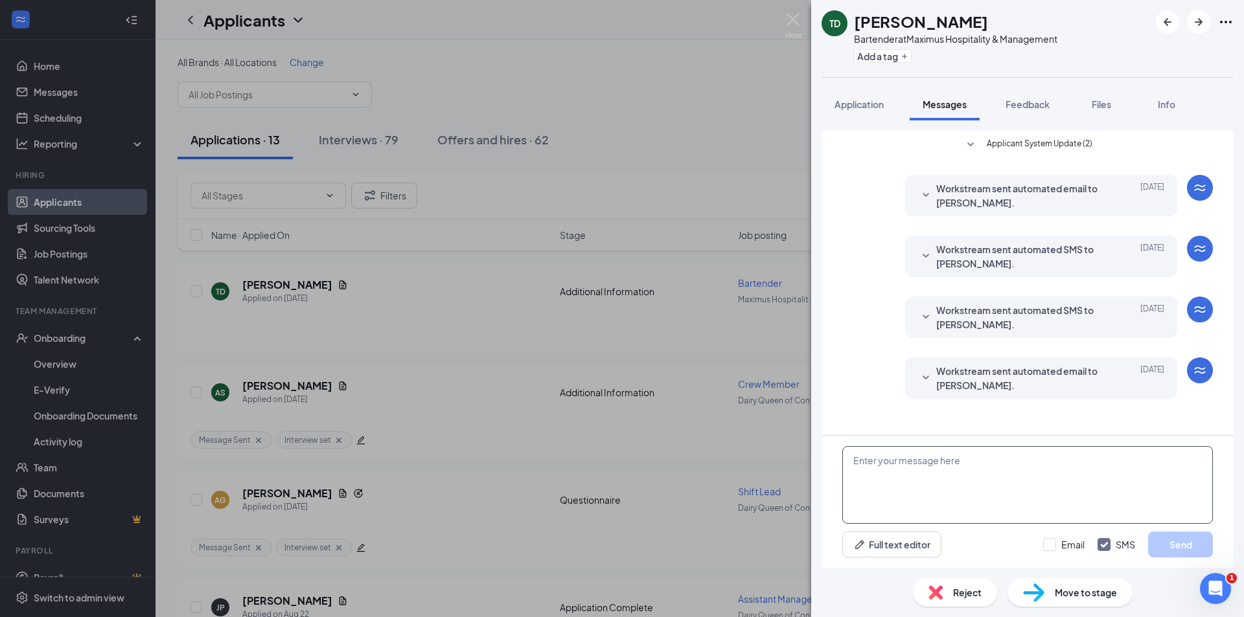
click at [887, 476] on textarea at bounding box center [1027, 485] width 370 height 78
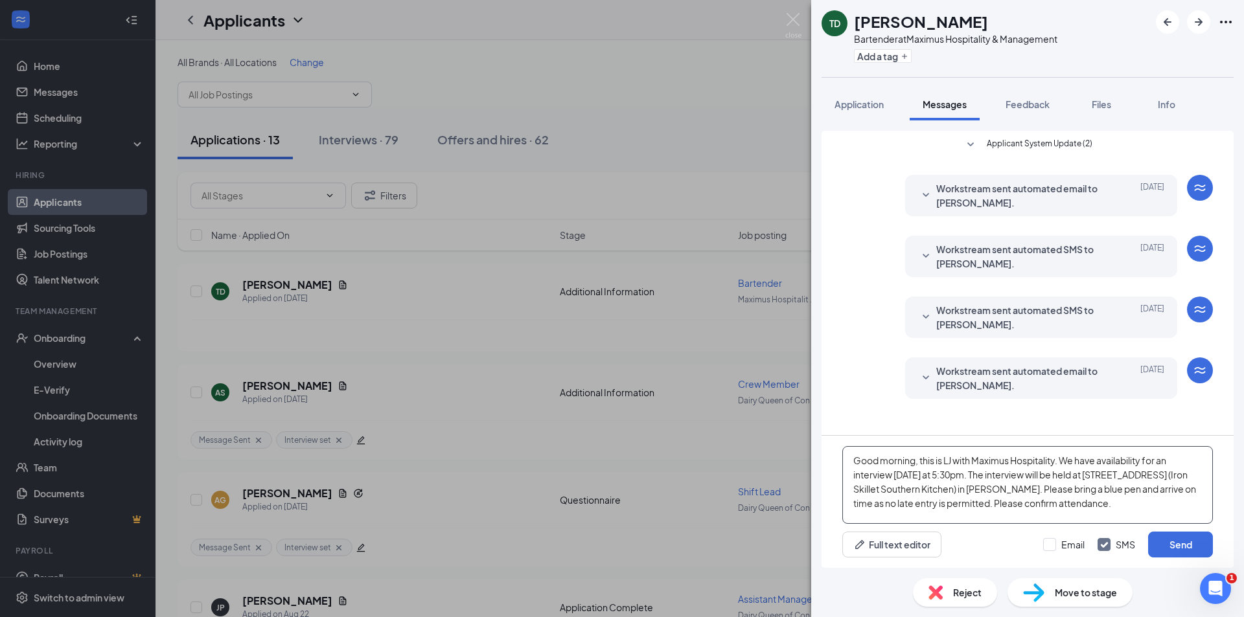
drag, startPoint x: 854, startPoint y: 463, endPoint x: 1139, endPoint y: 520, distance: 291.3
click at [1139, 520] on textarea "Good morning, this is LJ with Maximus Hospitality. We have availability for an …" at bounding box center [1027, 485] width 370 height 78
type textarea "Good morning, this is LJ with Maximus Hospitality. We have availability for an …"
click at [862, 58] on button "Add a tag" at bounding box center [883, 56] width 58 height 14
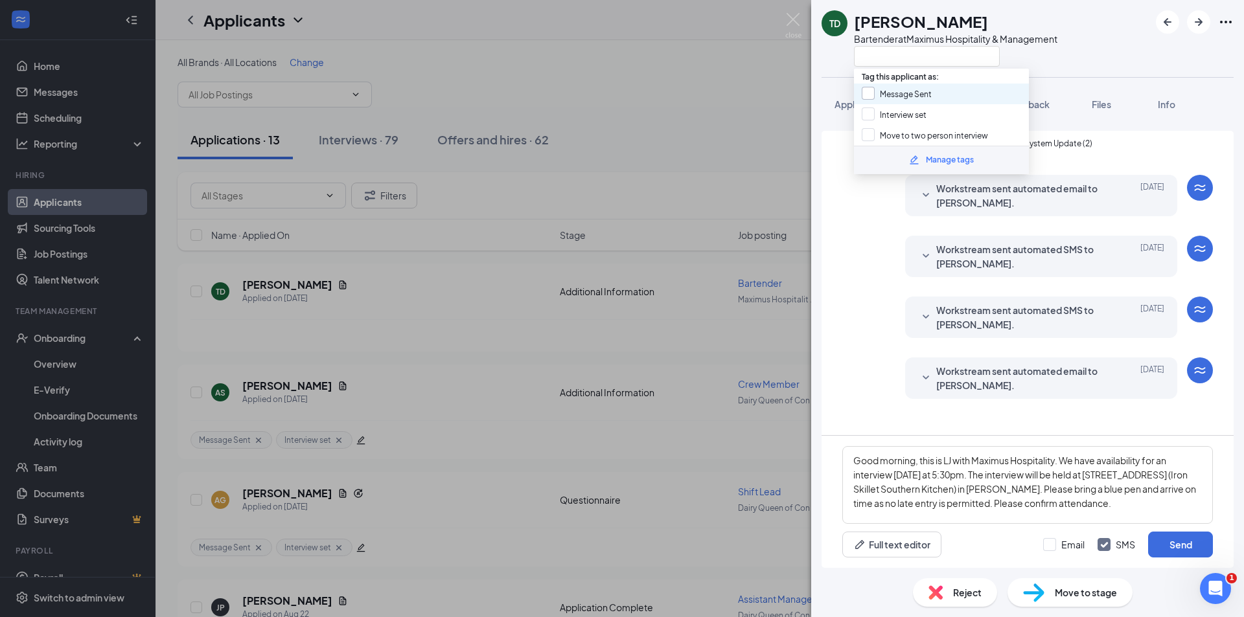
click at [865, 94] on input "Message Sent" at bounding box center [896, 94] width 70 height 14
checkbox input "true"
click at [867, 114] on input "Interview set" at bounding box center [893, 115] width 65 height 14
checkbox input "true"
click at [830, 328] on div "Applicant System Update (2) Workstream sent automated email to [PERSON_NAME]. […" at bounding box center [1027, 283] width 412 height 304
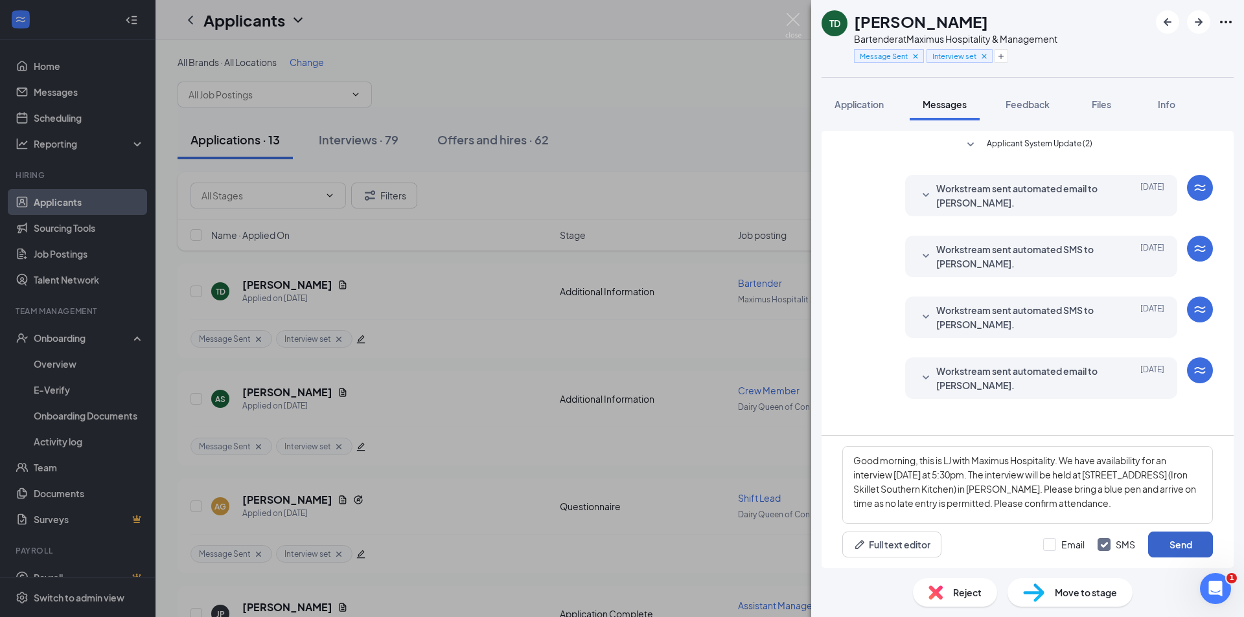
click at [1184, 551] on button "Send" at bounding box center [1180, 545] width 65 height 26
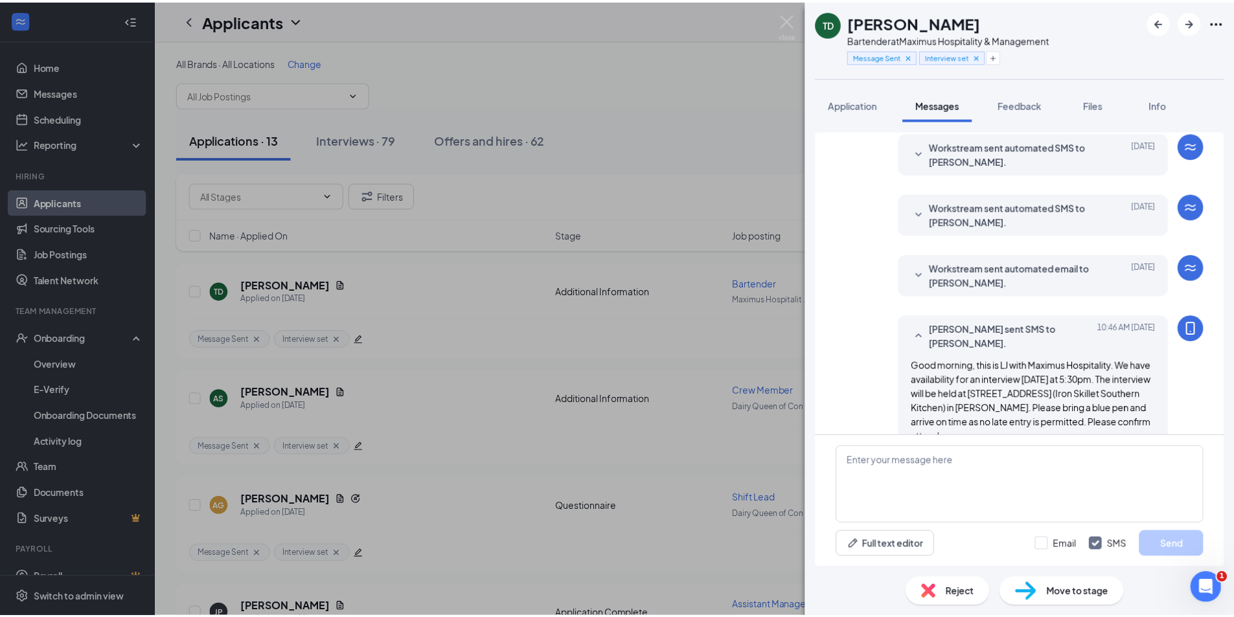
scroll to position [118, 0]
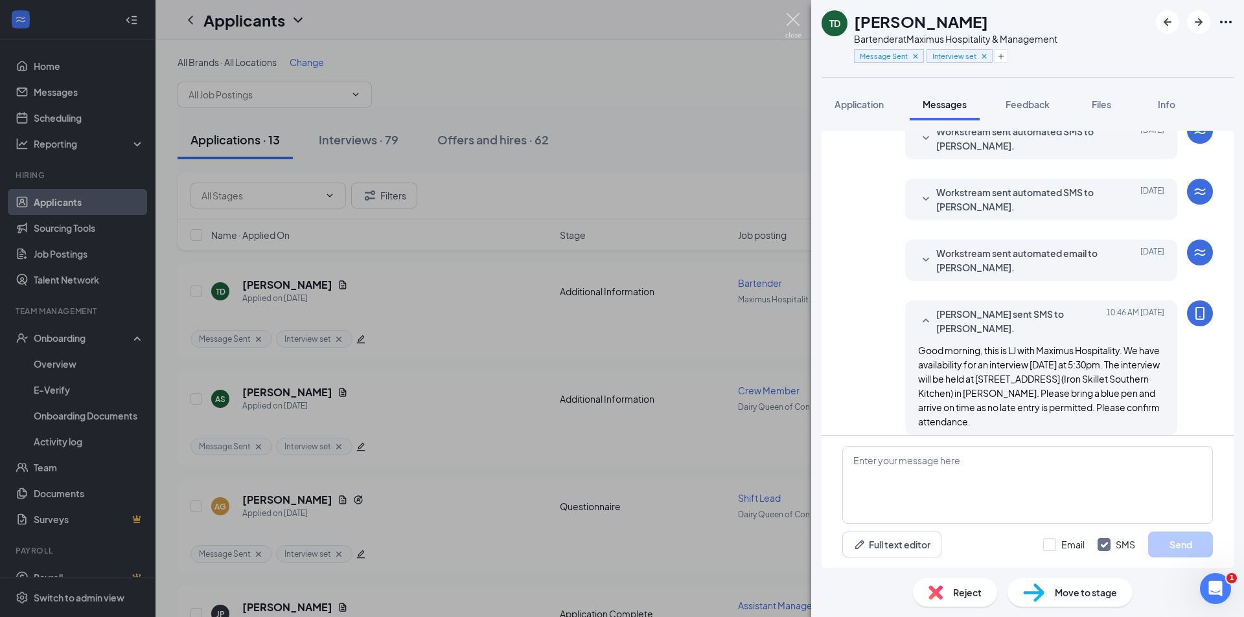
click at [795, 23] on img at bounding box center [793, 25] width 16 height 25
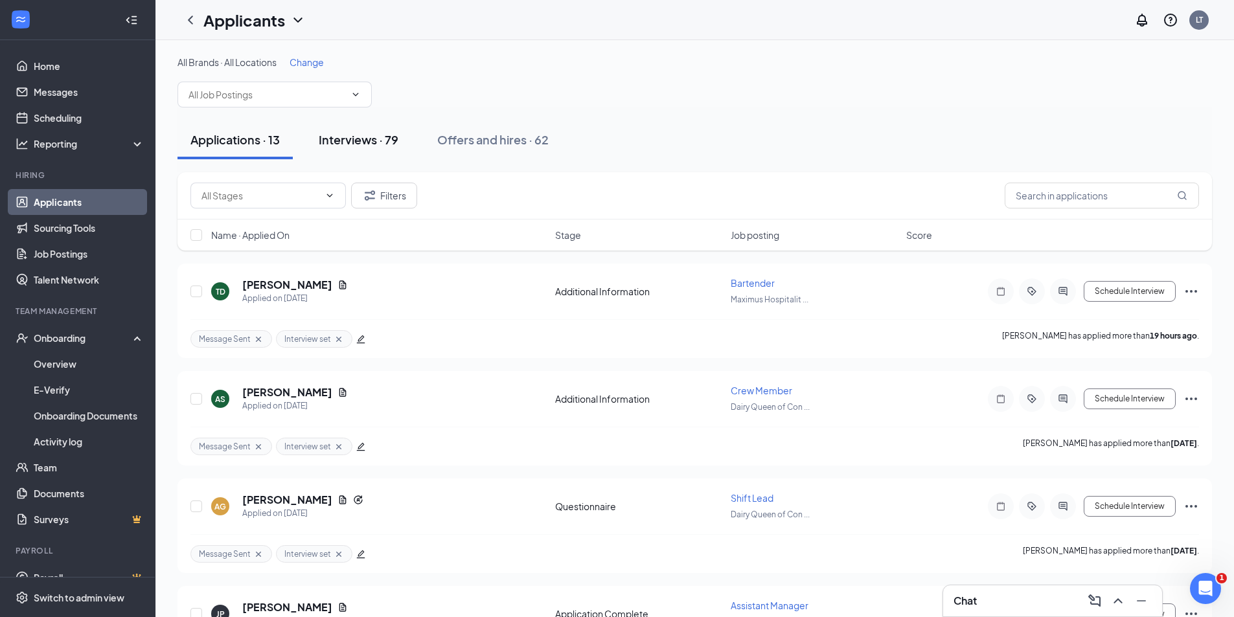
click at [350, 139] on div "Interviews · 79" at bounding box center [359, 139] width 80 height 16
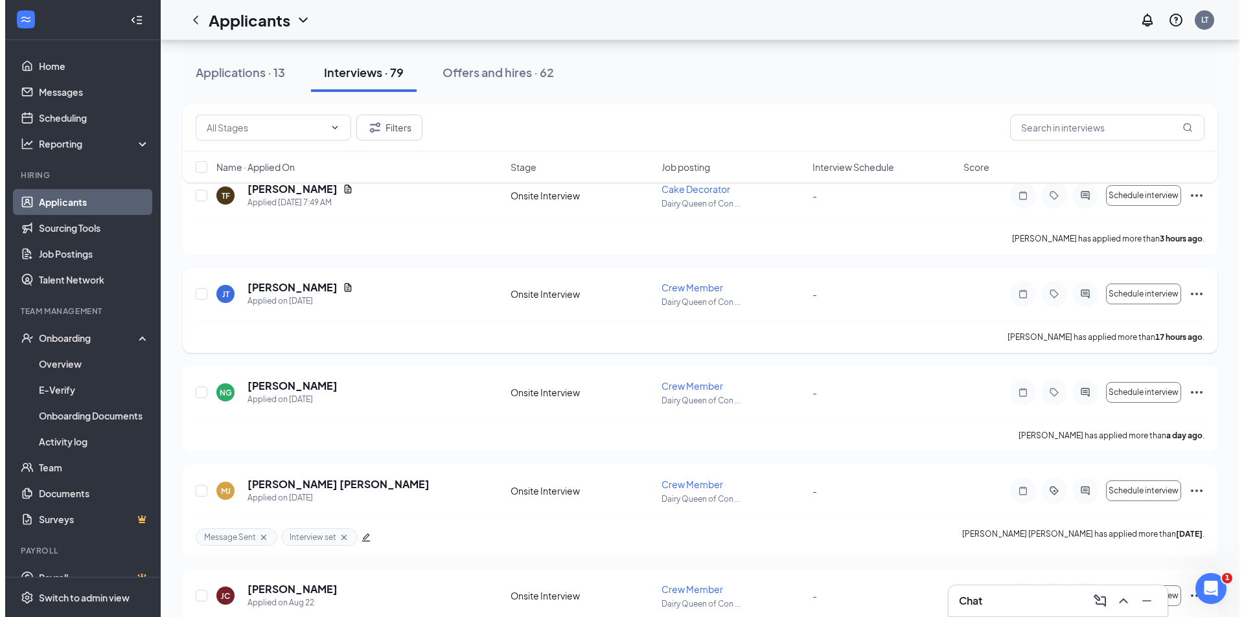
scroll to position [130, 0]
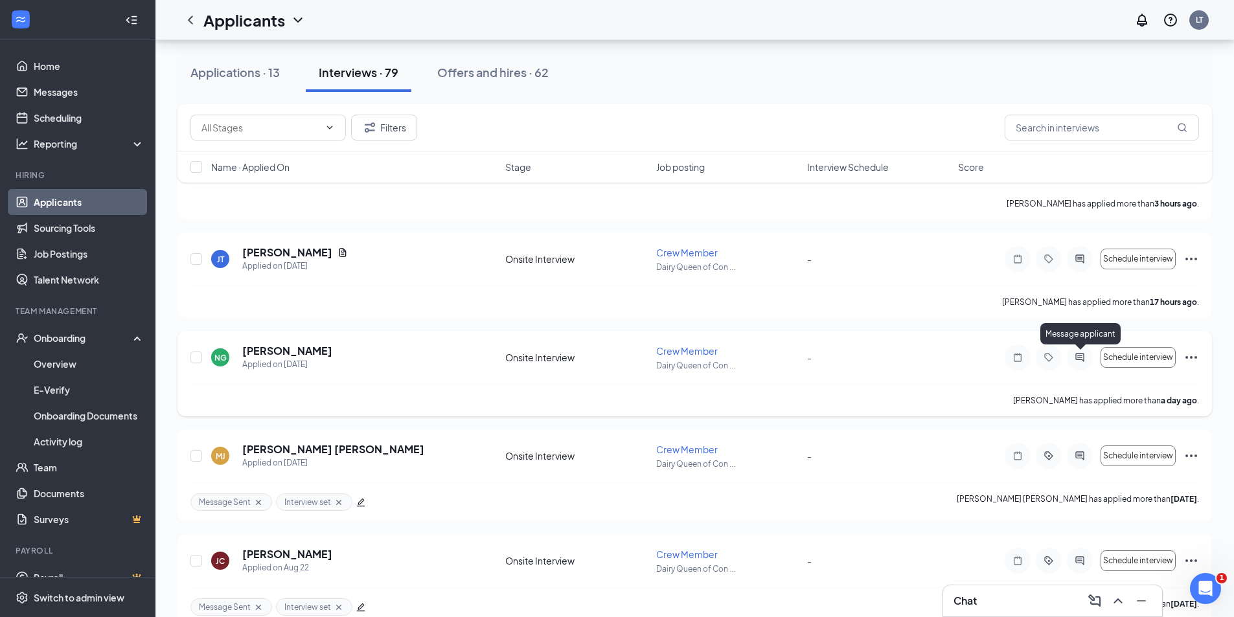
click at [1079, 358] on icon "ActiveChat" at bounding box center [1080, 357] width 16 height 10
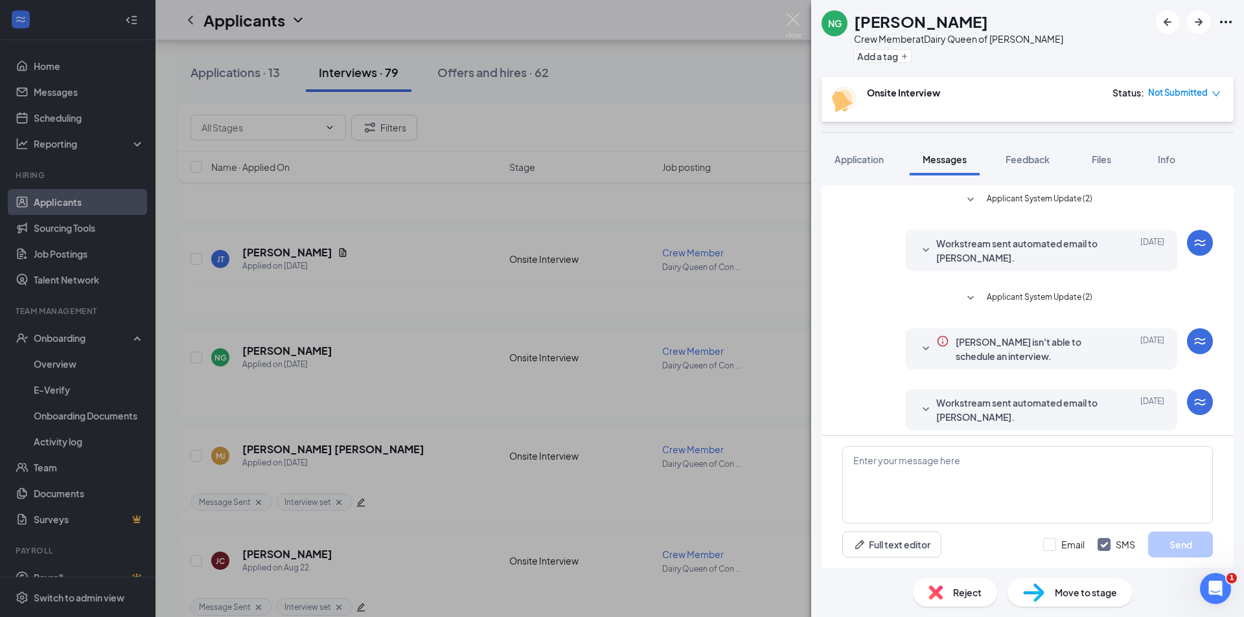
scroll to position [154, 0]
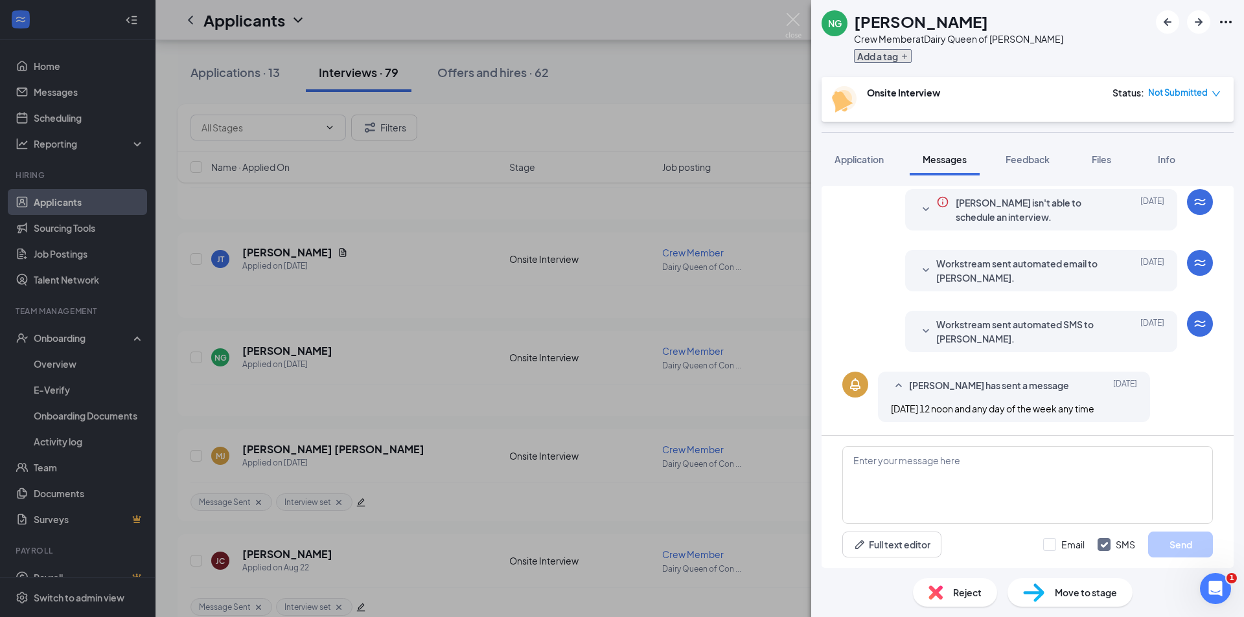
click at [878, 55] on button "Add a tag" at bounding box center [883, 56] width 58 height 14
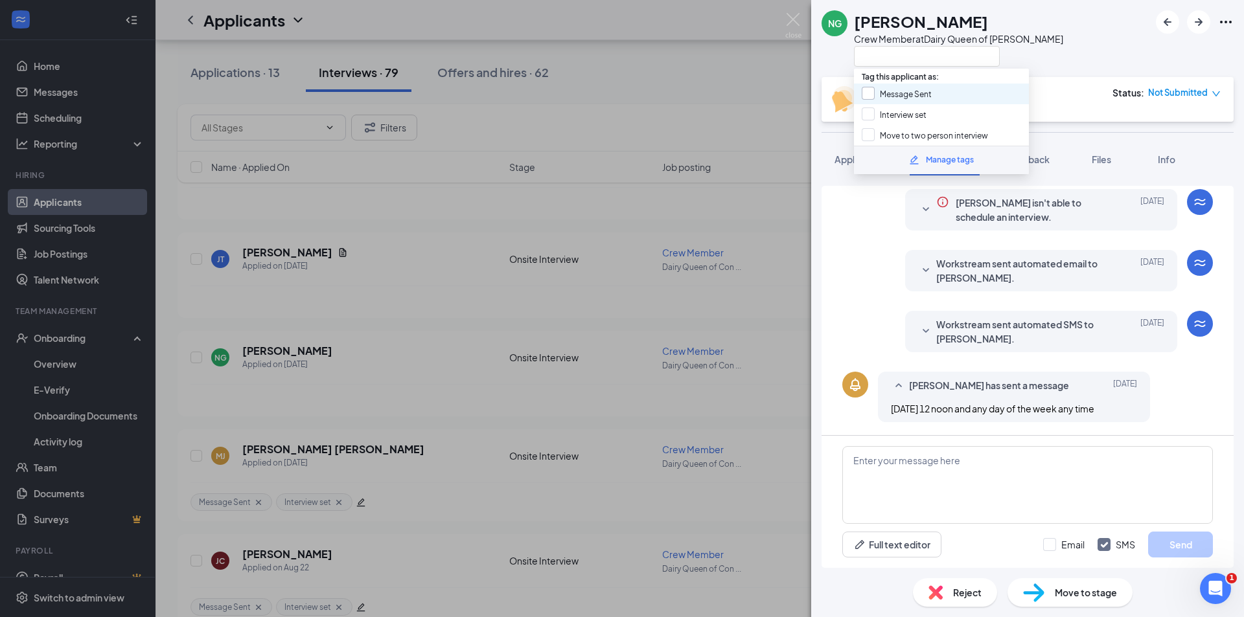
click at [869, 98] on input "Message Sent" at bounding box center [896, 94] width 70 height 14
checkbox input "true"
click at [869, 114] on input "Interview set" at bounding box center [893, 115] width 65 height 14
checkbox input "true"
click at [1066, 51] on div "NG [PERSON_NAME] Crew Member at Dairy Queen of [PERSON_NAME]" at bounding box center [1027, 38] width 433 height 77
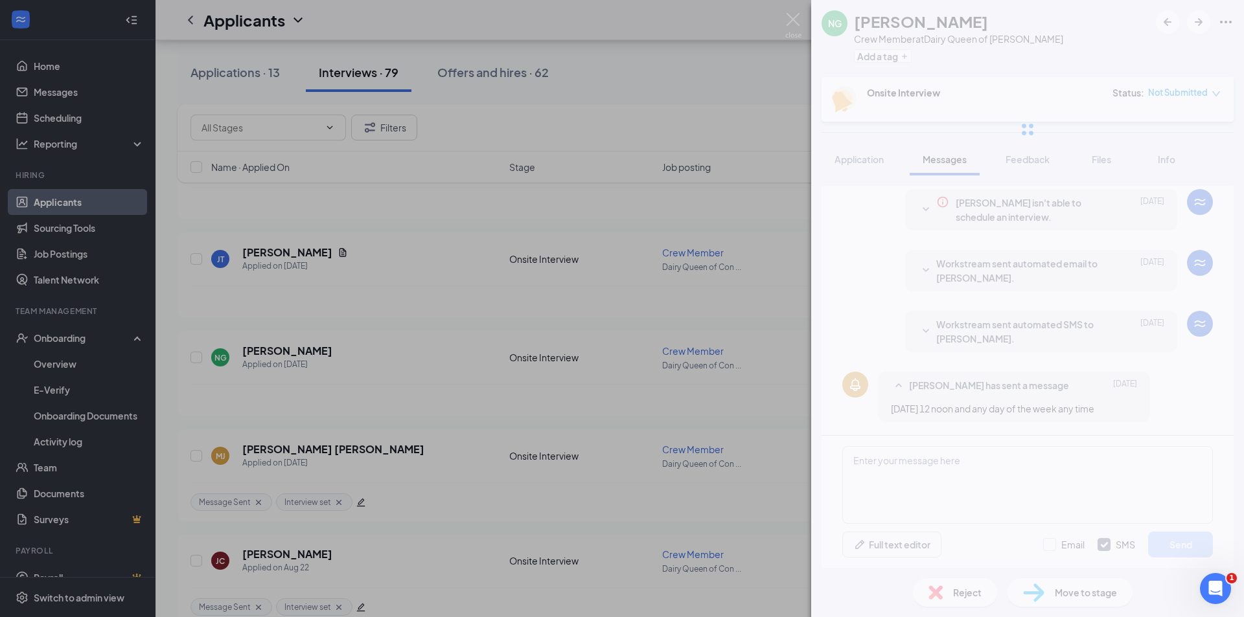
click at [878, 471] on div "NG [PERSON_NAME] Crew Member at Dairy Queen of [PERSON_NAME] Add a tag Onsite I…" at bounding box center [1027, 308] width 433 height 617
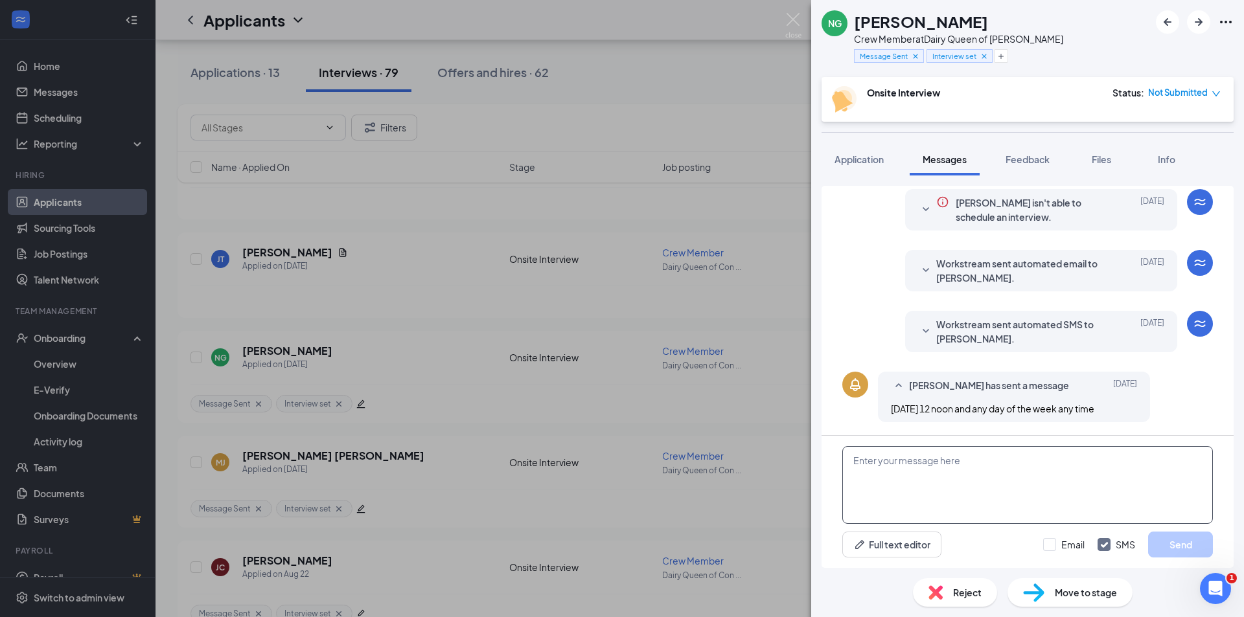
paste textarea "Good morning, this is LJ with Maximus Hospitality. We have availability for an …"
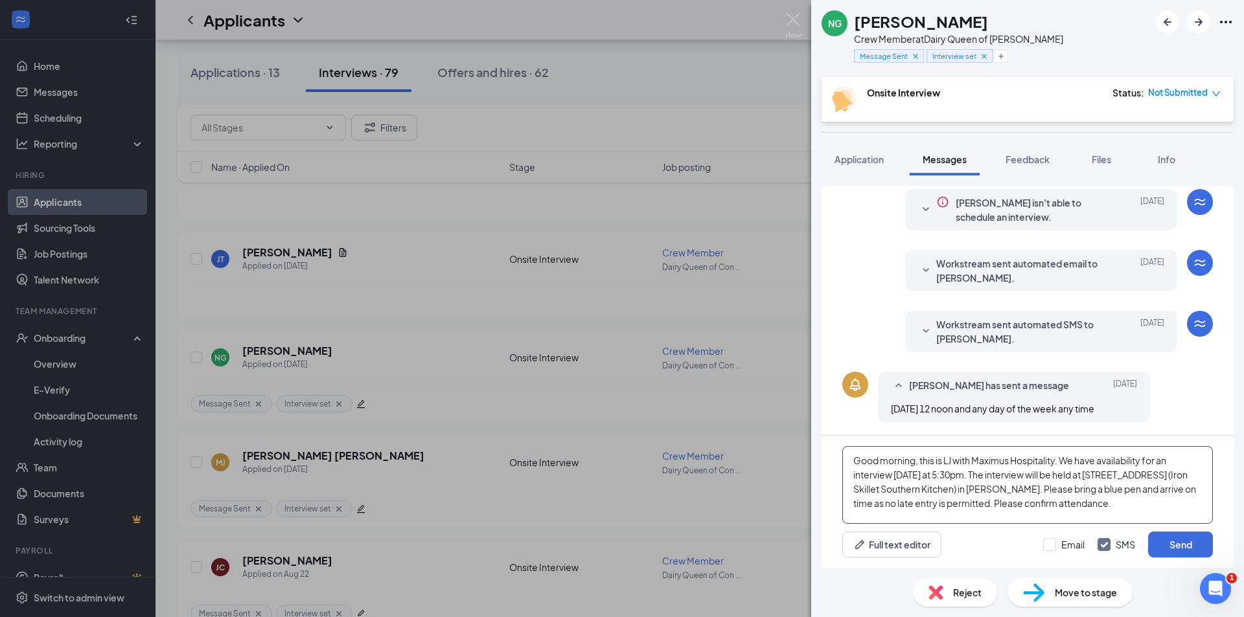
drag, startPoint x: 1058, startPoint y: 461, endPoint x: 972, endPoint y: 465, distance: 85.6
click at [972, 465] on textarea "Good morning, this is LJ with Maximus Hospitality. We have availability for an …" at bounding box center [1027, 485] width 370 height 78
click at [1096, 509] on textarea "Good morning, this is LJ with Dairy Queen. We have availability for an intervie…" at bounding box center [1027, 485] width 370 height 78
drag, startPoint x: 851, startPoint y: 461, endPoint x: 1113, endPoint y: 503, distance: 265.1
click at [1113, 503] on textarea "Good morning, this is LJ with Dairy Queen. We have availability for an intervie…" at bounding box center [1027, 485] width 370 height 78
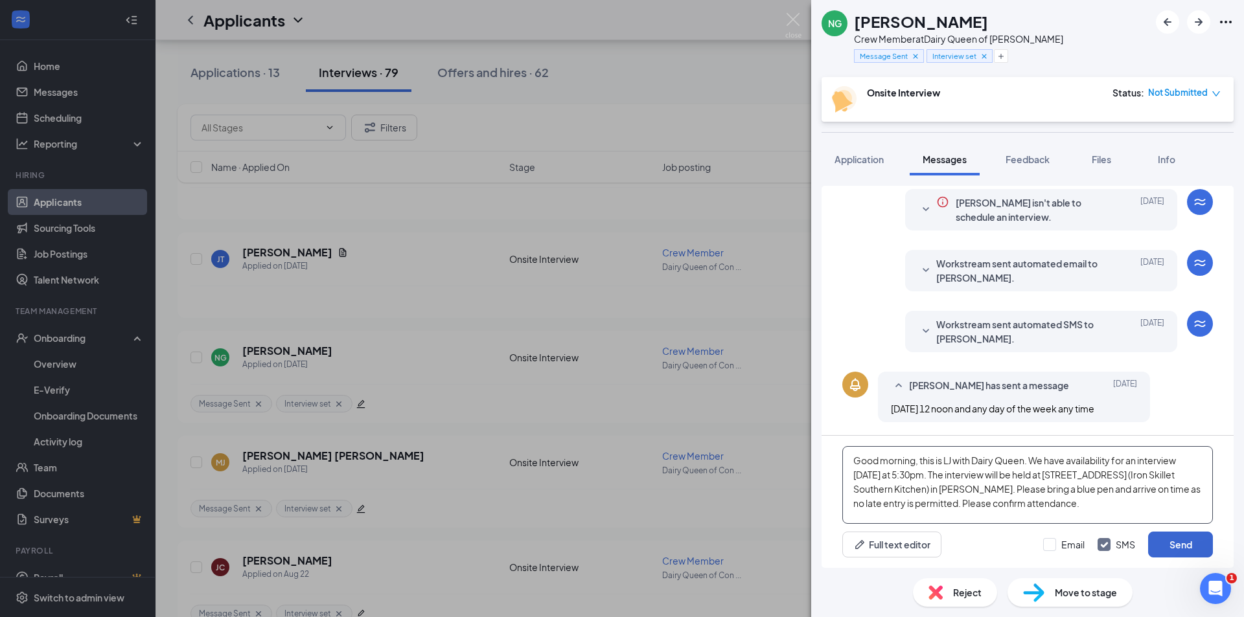
type textarea "Good morning, this is LJ with Dairy Queen. We have availability for an intervie…"
click at [1185, 540] on button "Send" at bounding box center [1180, 545] width 65 height 26
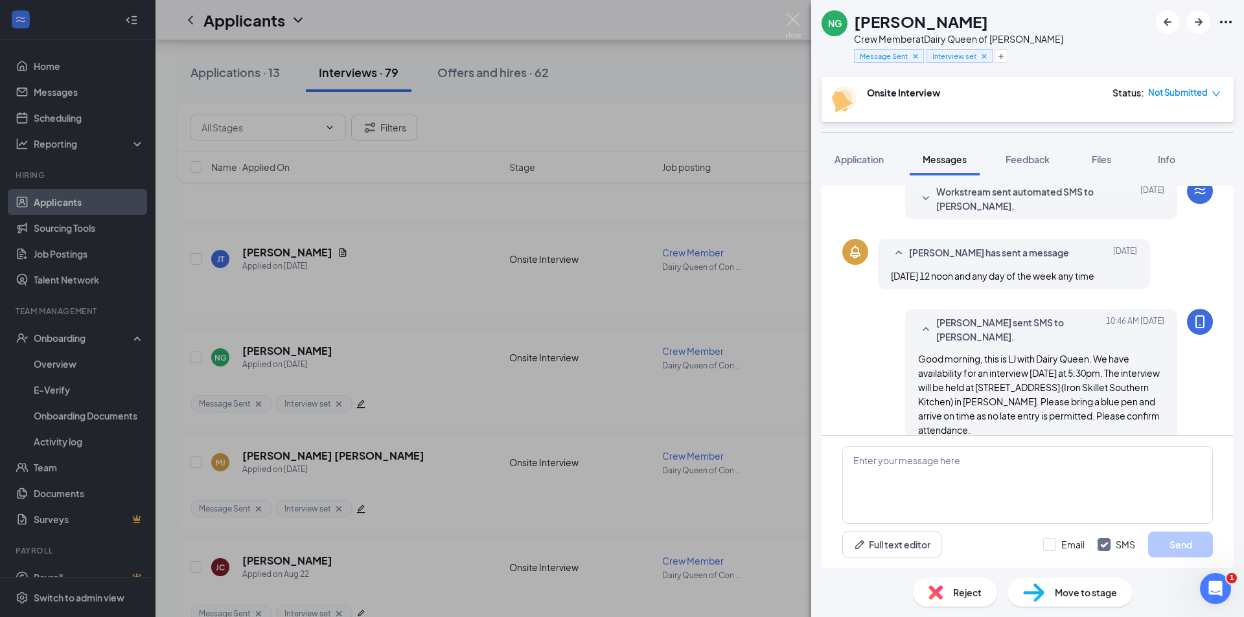
scroll to position [295, 0]
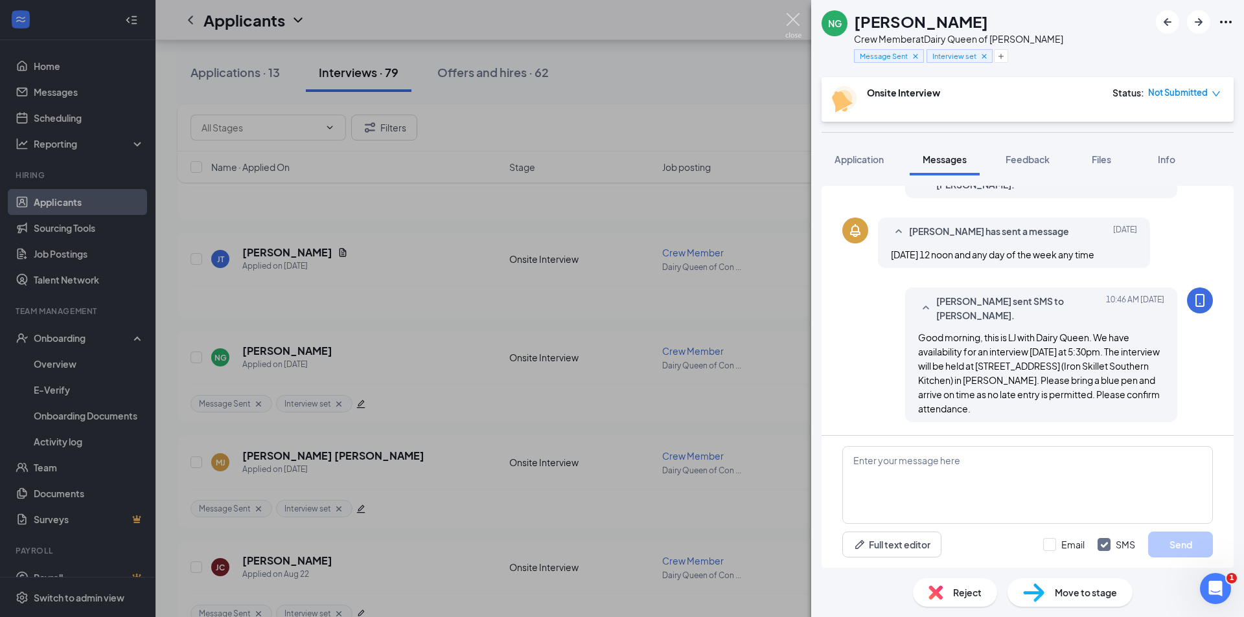
click at [791, 17] on img at bounding box center [793, 25] width 16 height 25
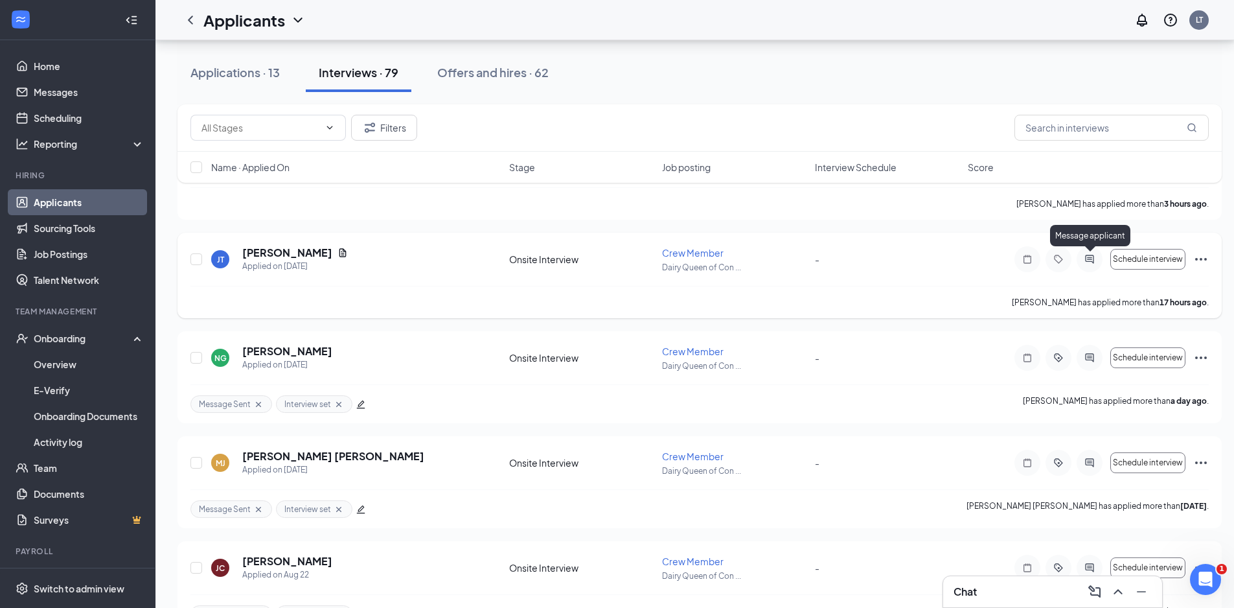
click at [1086, 258] on icon "ActiveChat" at bounding box center [1089, 259] width 8 height 8
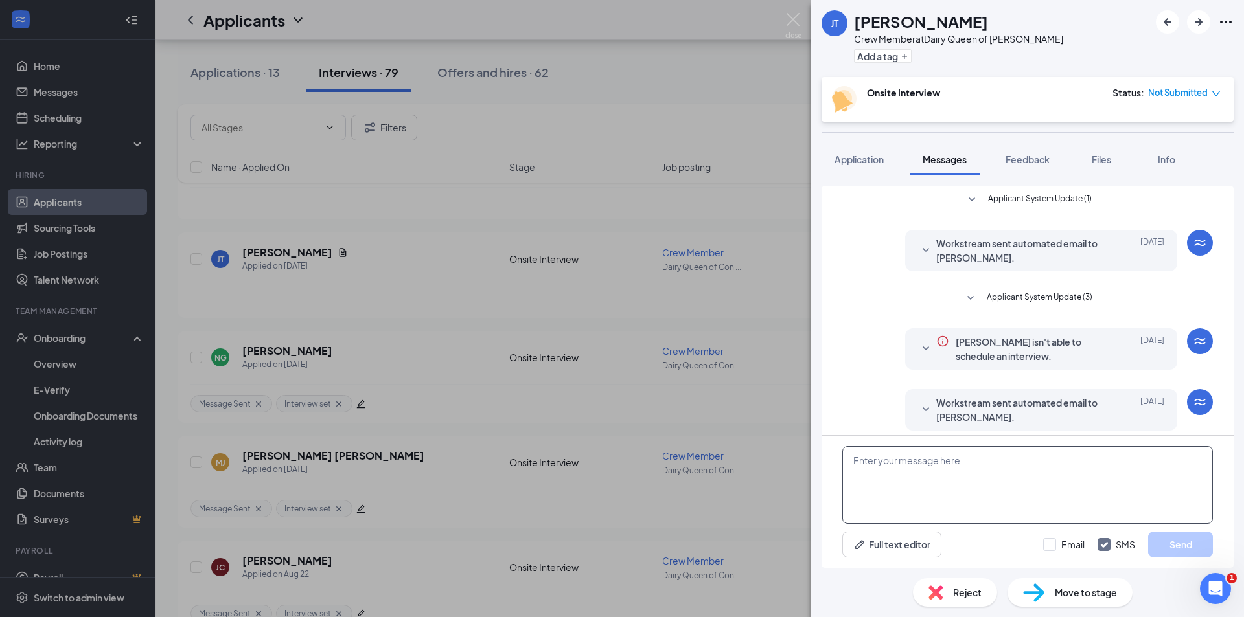
scroll to position [139, 0]
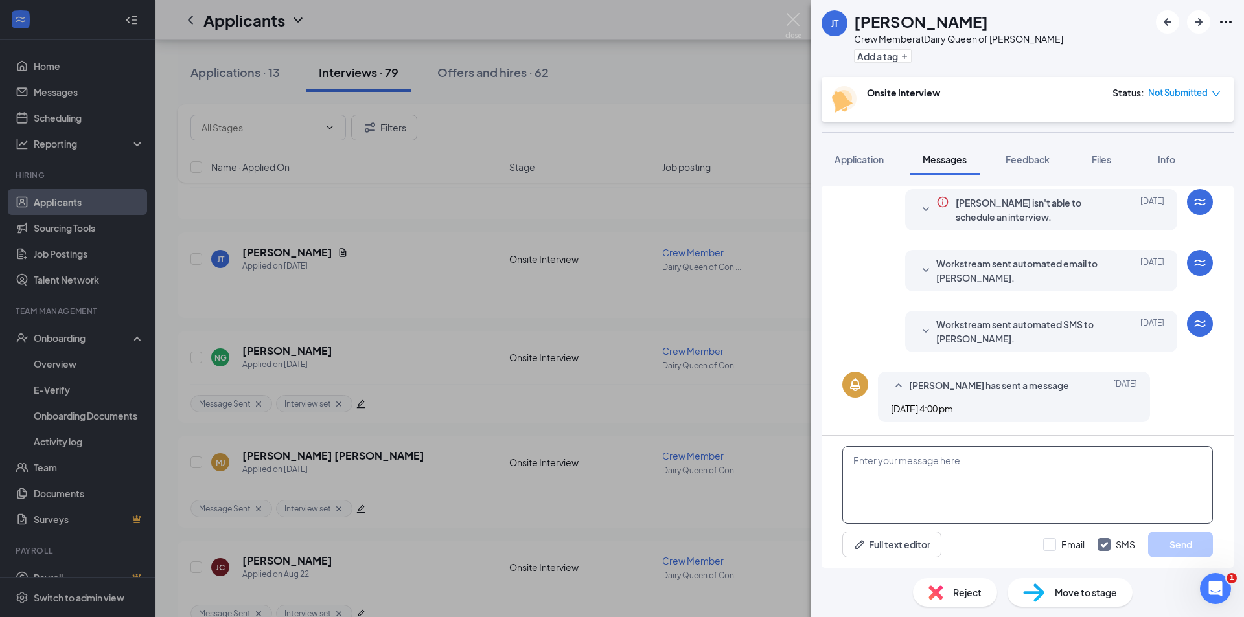
click at [876, 474] on textarea at bounding box center [1027, 485] width 370 height 78
paste textarea "Good morning, this is LJ with Dairy Queen. We have availability for an intervie…"
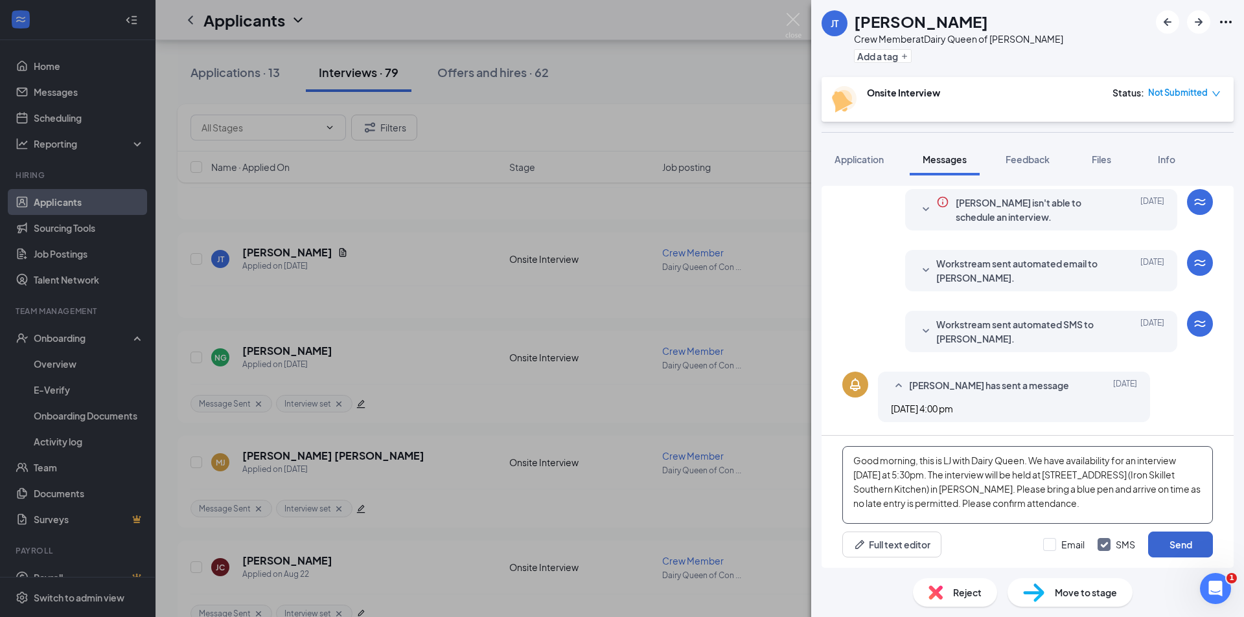
type textarea "Good morning, this is LJ with Dairy Queen. We have availability for an intervie…"
click at [1181, 546] on button "Send" at bounding box center [1180, 545] width 65 height 26
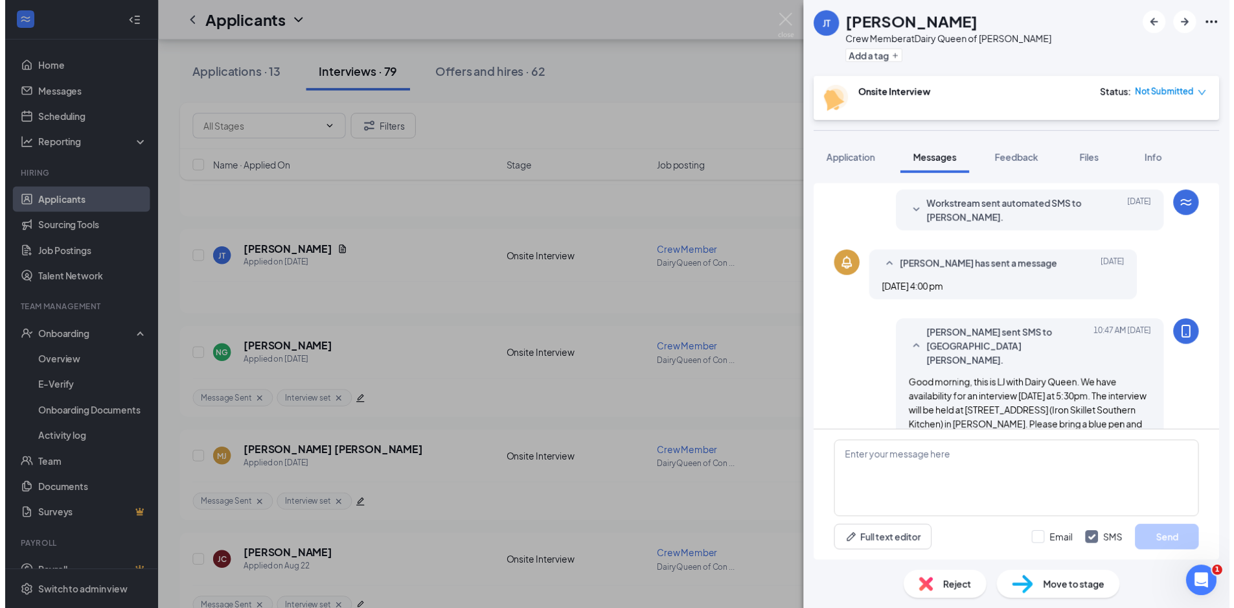
scroll to position [280, 0]
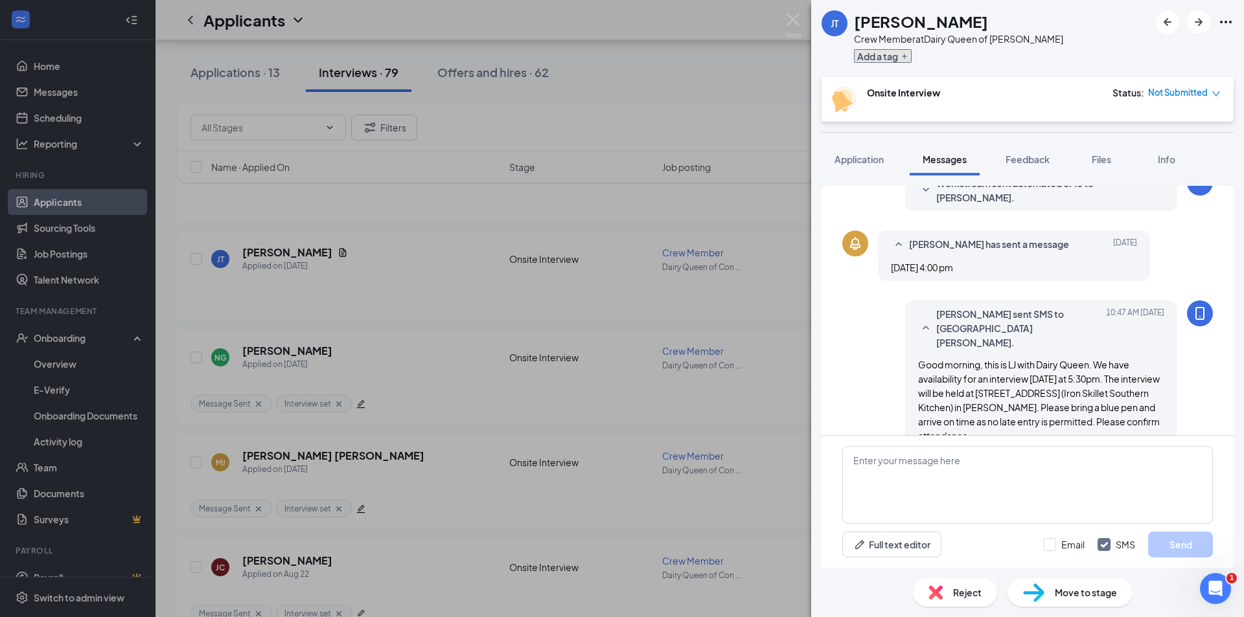
click at [878, 57] on button "Add a tag" at bounding box center [883, 56] width 58 height 14
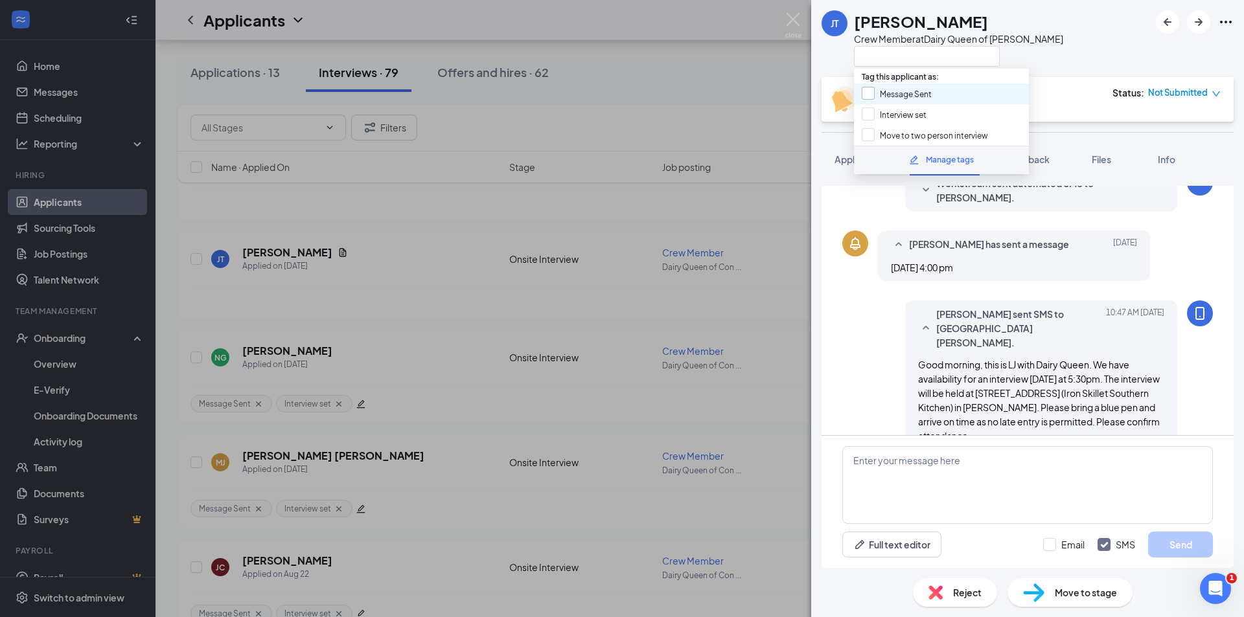
click at [871, 91] on input "Message Sent" at bounding box center [896, 94] width 70 height 14
checkbox input "true"
drag, startPoint x: 868, startPoint y: 112, endPoint x: 929, endPoint y: 111, distance: 61.5
click at [868, 113] on input "Interview set" at bounding box center [893, 115] width 65 height 14
checkbox input "true"
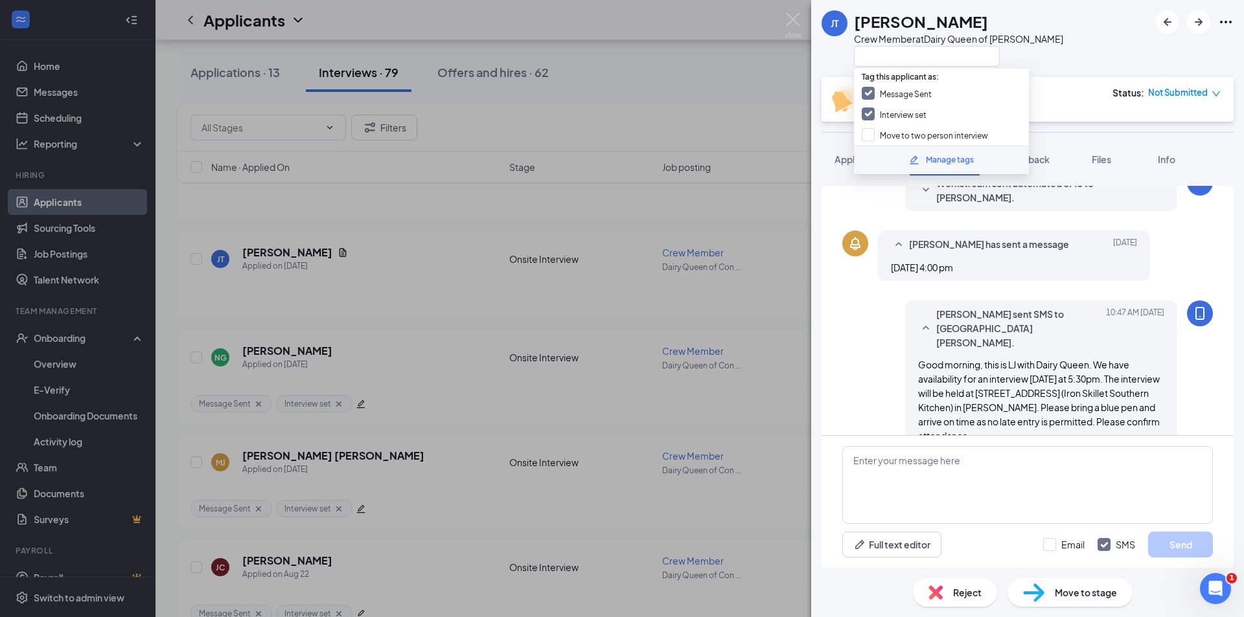
click at [1103, 50] on div "[PERSON_NAME] [PERSON_NAME] Crew Member at Dairy Queen of [PERSON_NAME]" at bounding box center [1027, 38] width 433 height 77
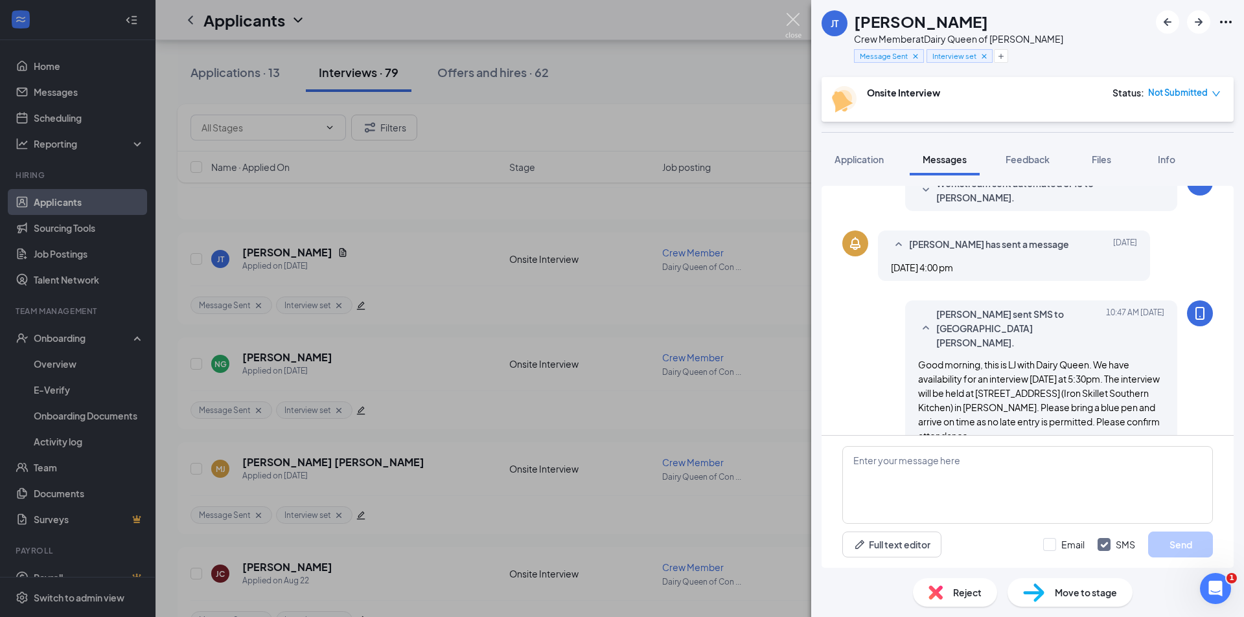
click at [793, 21] on img at bounding box center [793, 25] width 16 height 25
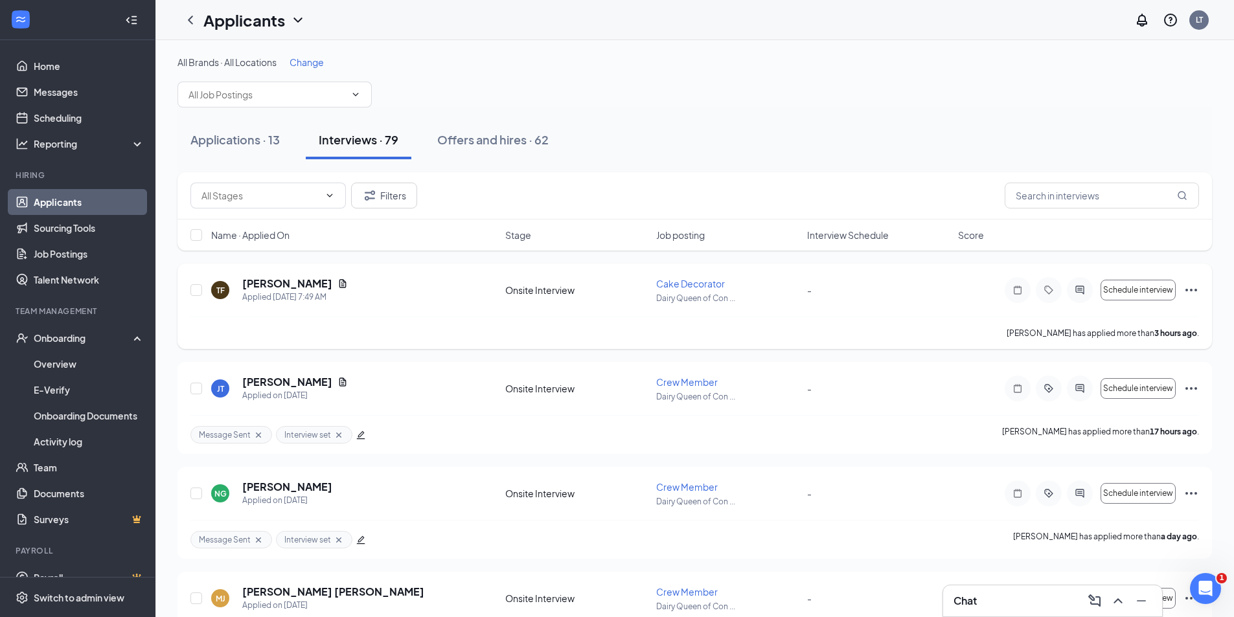
click at [1084, 284] on div at bounding box center [1080, 290] width 26 height 26
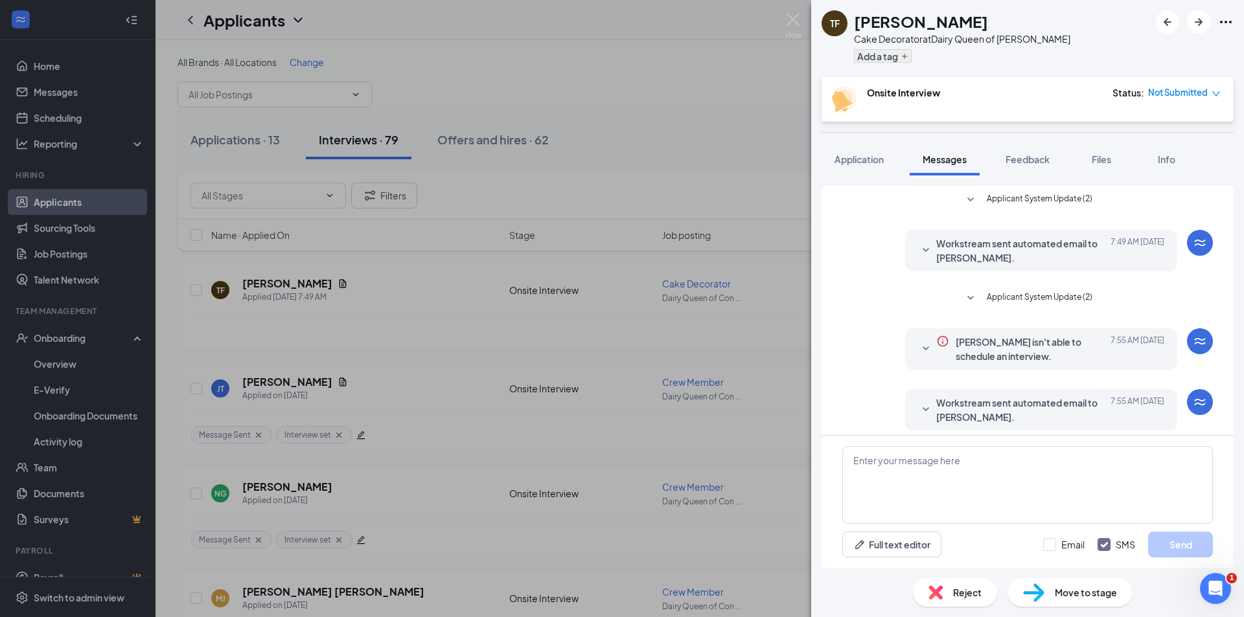
scroll to position [196, 0]
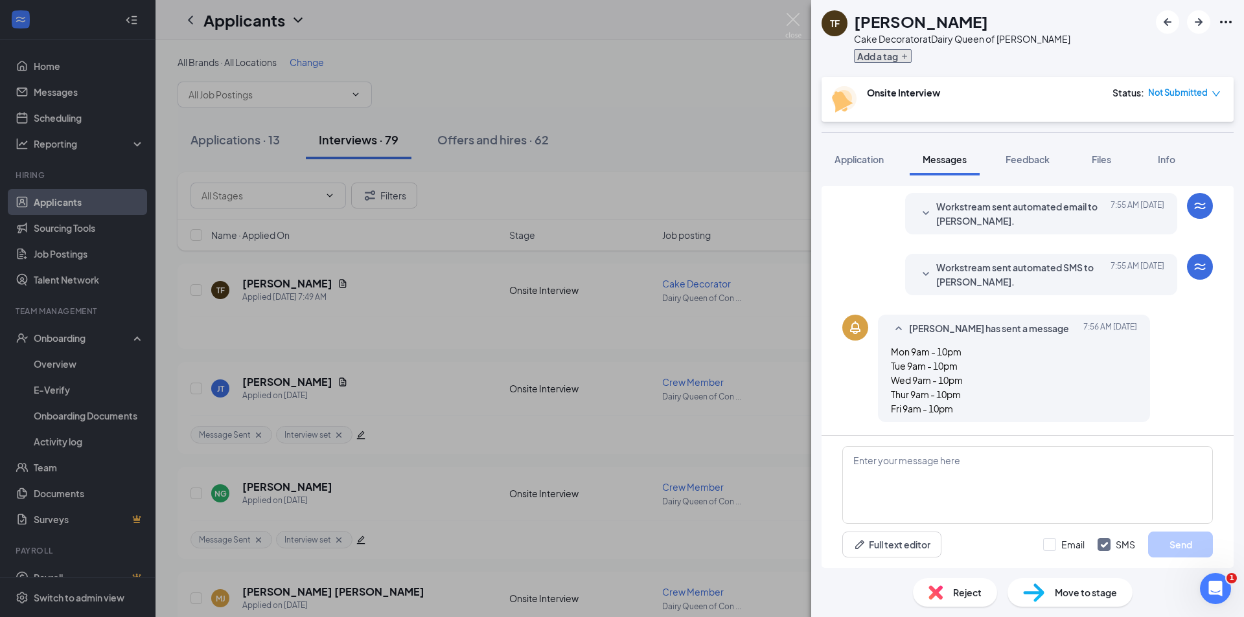
click at [888, 53] on button "Add a tag" at bounding box center [883, 56] width 58 height 14
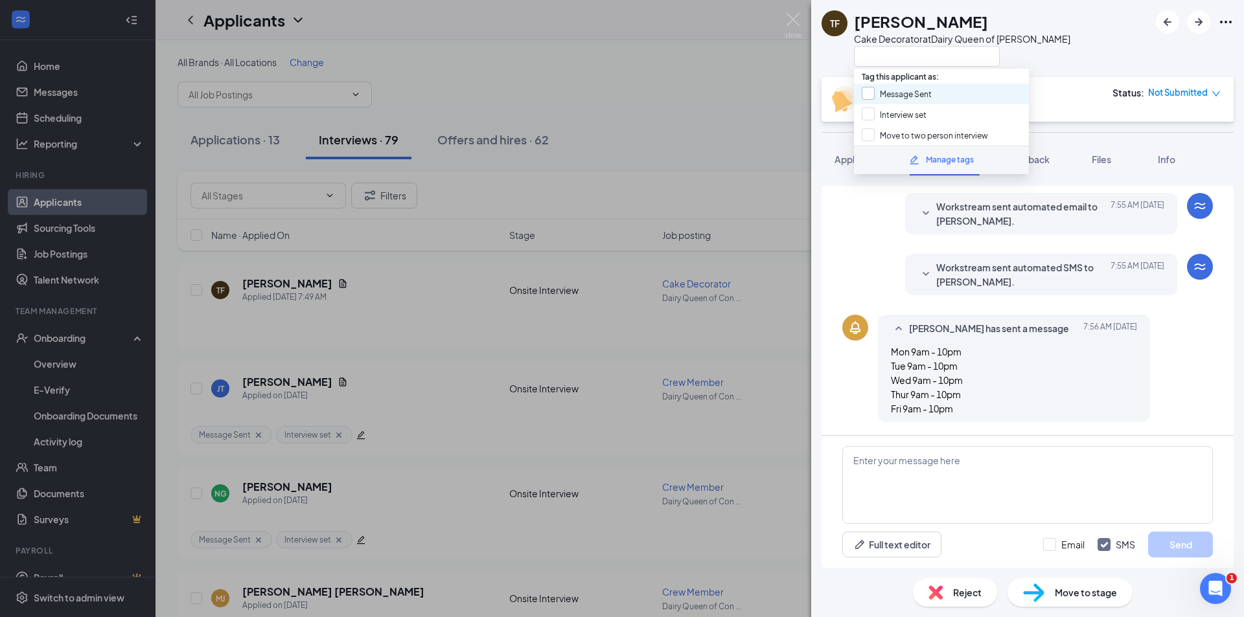
click at [870, 95] on input "Message Sent" at bounding box center [896, 94] width 70 height 14
checkbox input "true"
click at [869, 113] on input "Interview set" at bounding box center [893, 115] width 65 height 14
checkbox input "true"
click at [892, 483] on textarea at bounding box center [1027, 485] width 370 height 78
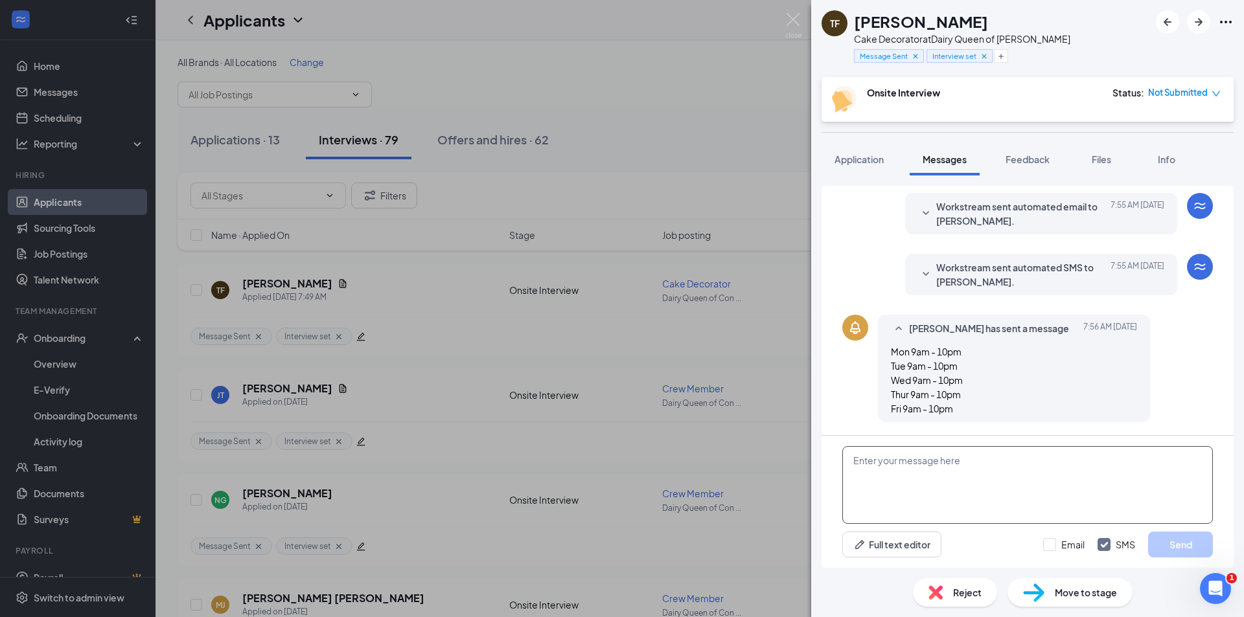
paste textarea "Good morning, this is LJ with Dairy Queen. We have availability for an intervie…"
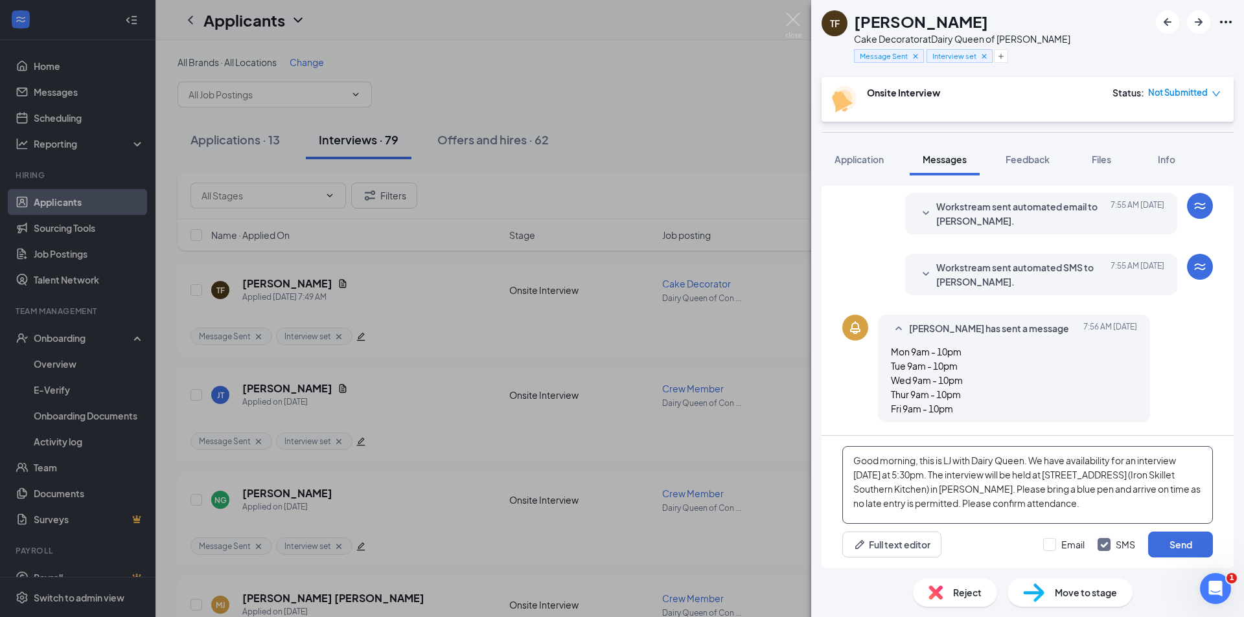
type textarea "Good morning, this is LJ with Dairy Queen. We have availability for an intervie…"
click at [683, 145] on div "TF [PERSON_NAME] Cake Decorator at Dairy Queen of [PERSON_NAME] Message Sent In…" at bounding box center [622, 308] width 1244 height 617
click at [1187, 543] on button "Send" at bounding box center [1180, 545] width 65 height 26
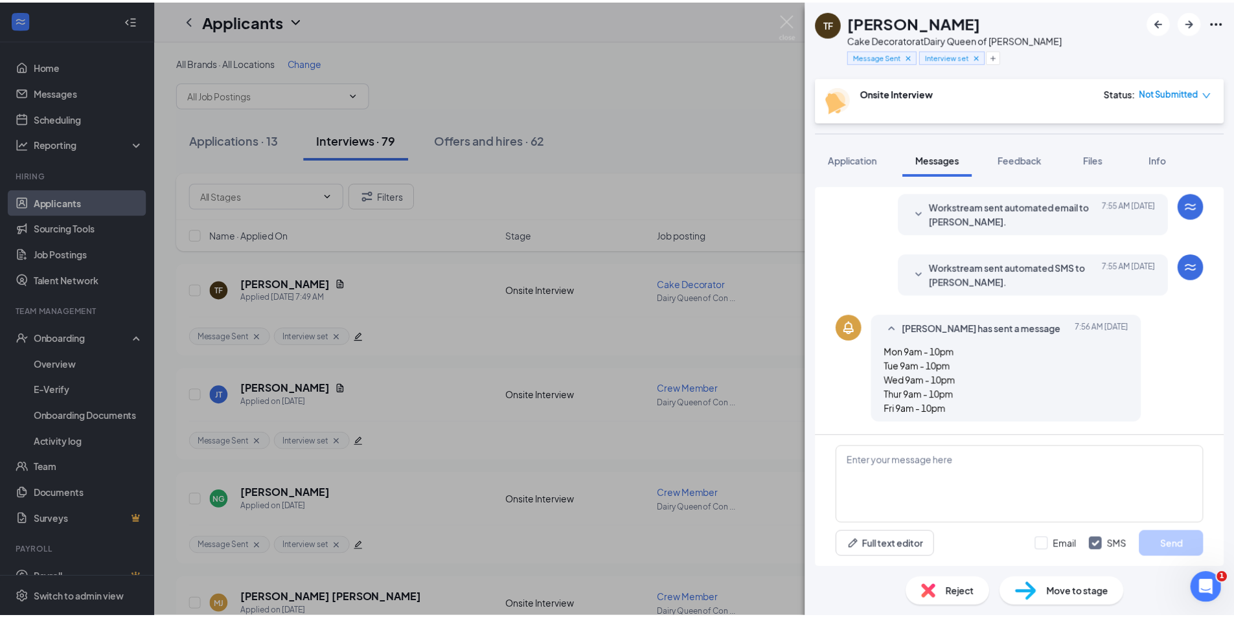
scroll to position [337, 0]
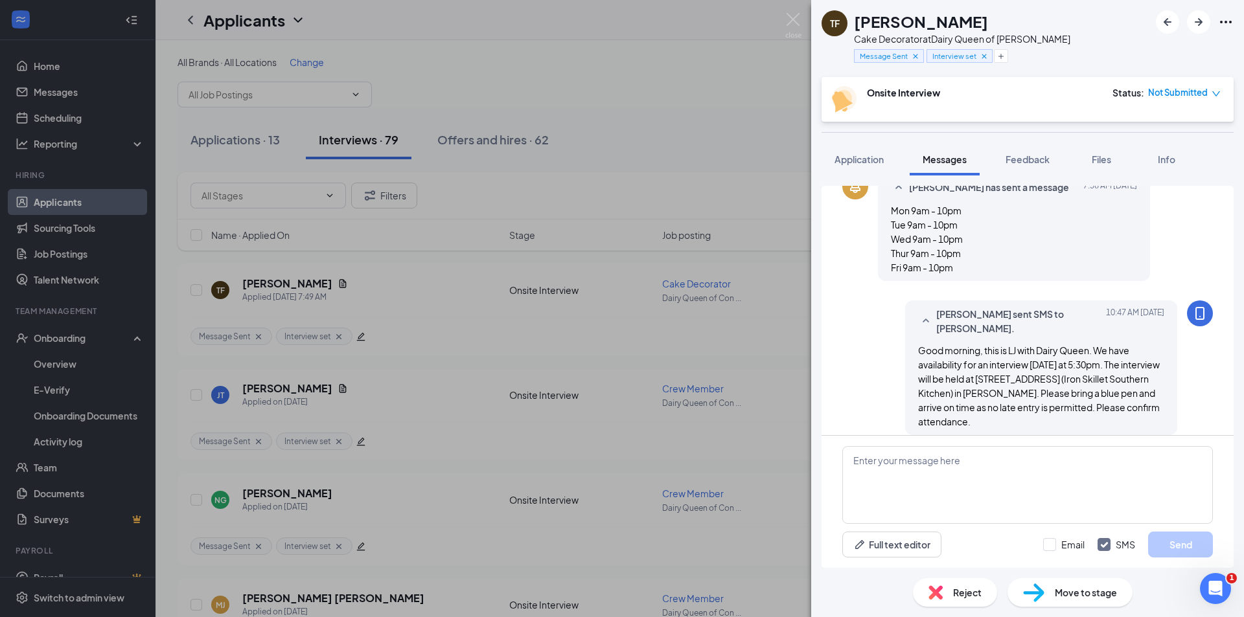
click at [639, 131] on div "TF [PERSON_NAME] Cake Decorator at Dairy Queen of [PERSON_NAME] Message Sent In…" at bounding box center [622, 308] width 1244 height 617
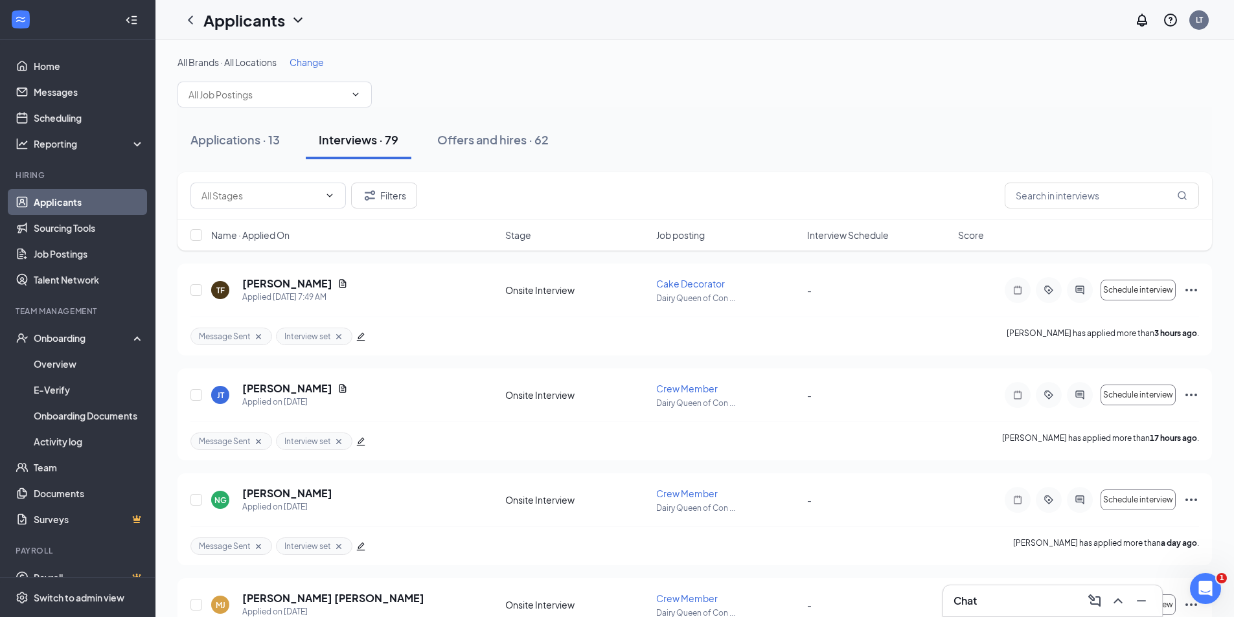
click at [740, 141] on div "Applications · 13 Interviews · 79 Offers and hires · 62" at bounding box center [694, 139] width 1034 height 39
click at [199, 144] on div "Applications · 13" at bounding box center [234, 139] width 89 height 16
